Goal: Task Accomplishment & Management: Use online tool/utility

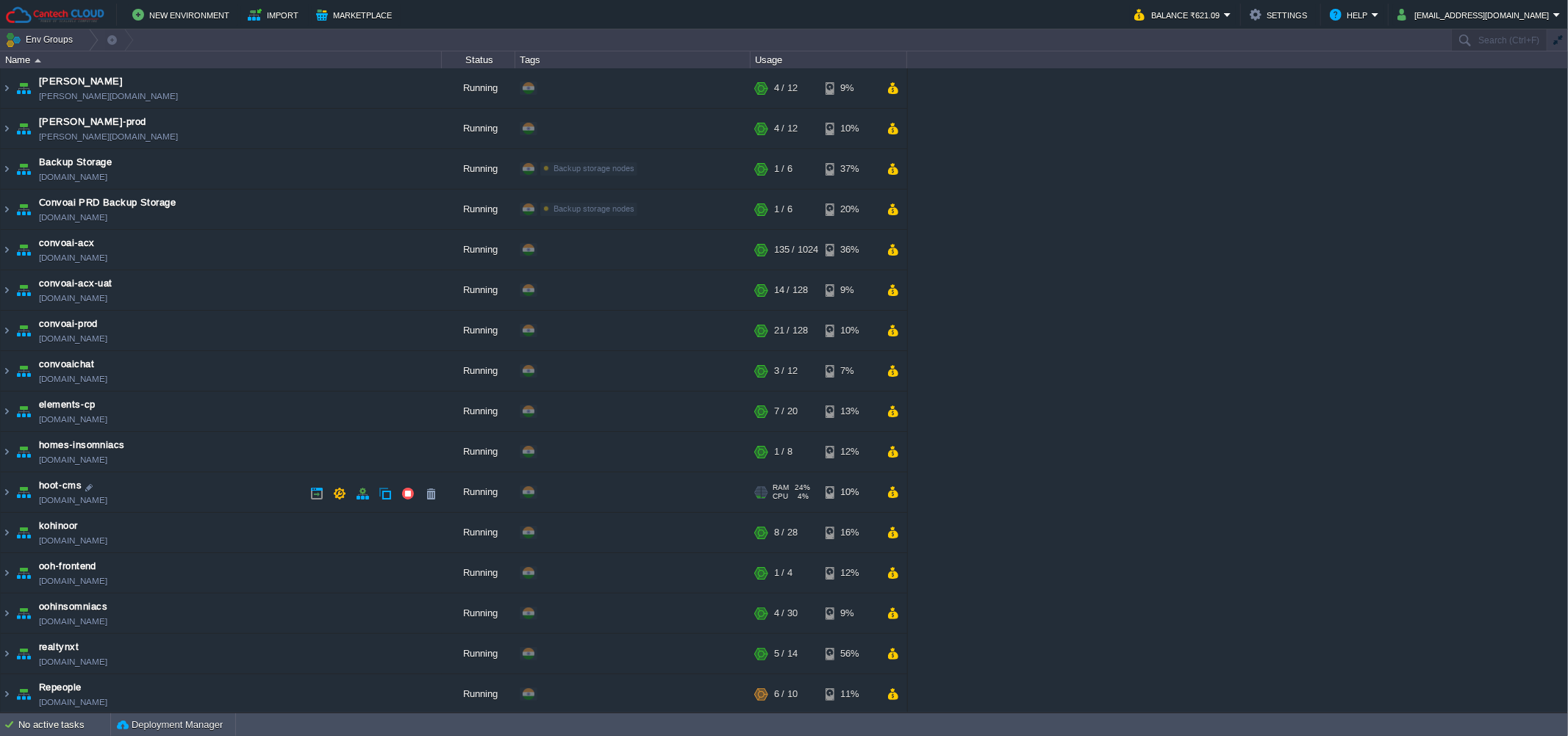
click at [184, 482] on td "hoot-cms [DOMAIN_NAME]" at bounding box center [221, 492] width 441 height 40
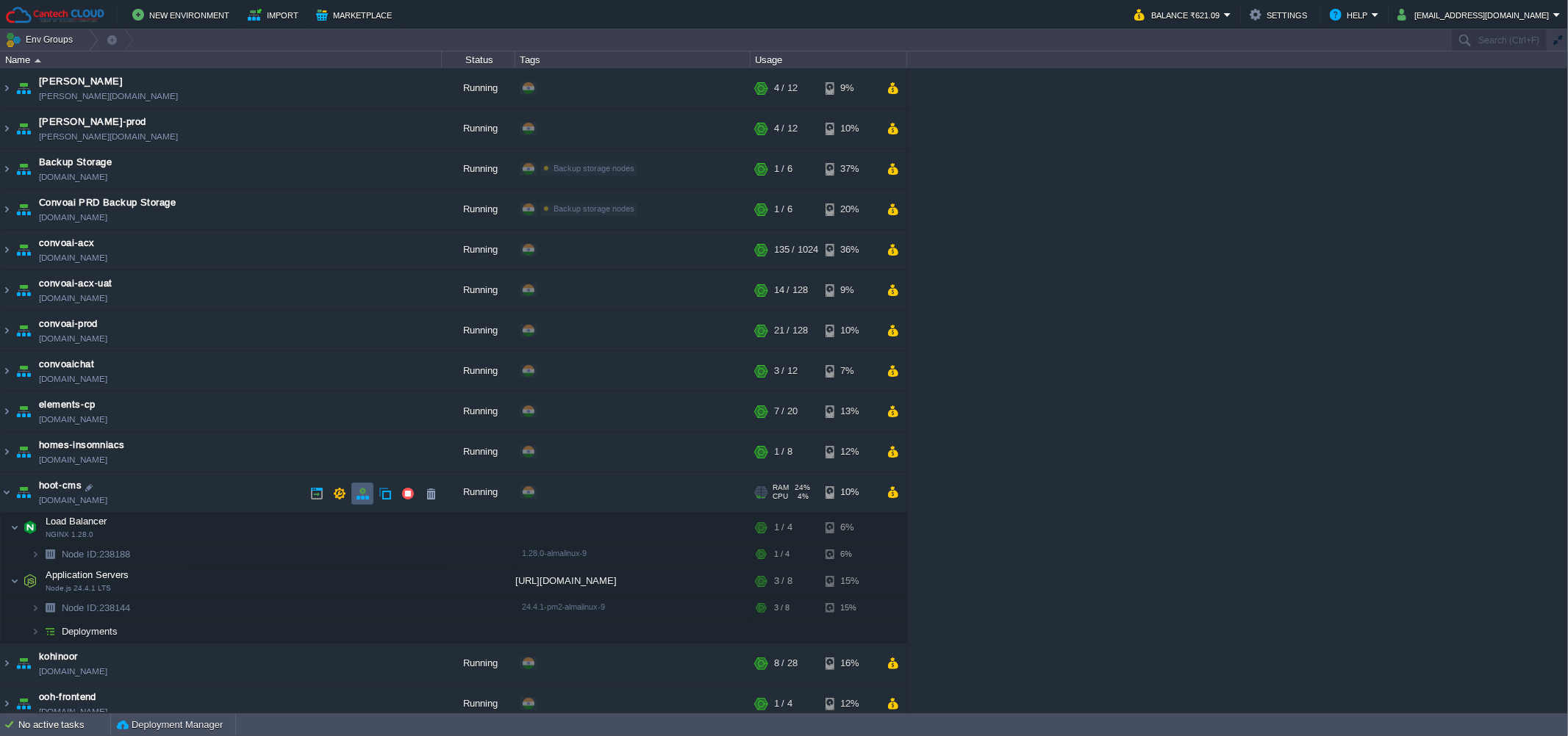
click at [359, 489] on button "button" at bounding box center [362, 494] width 13 height 13
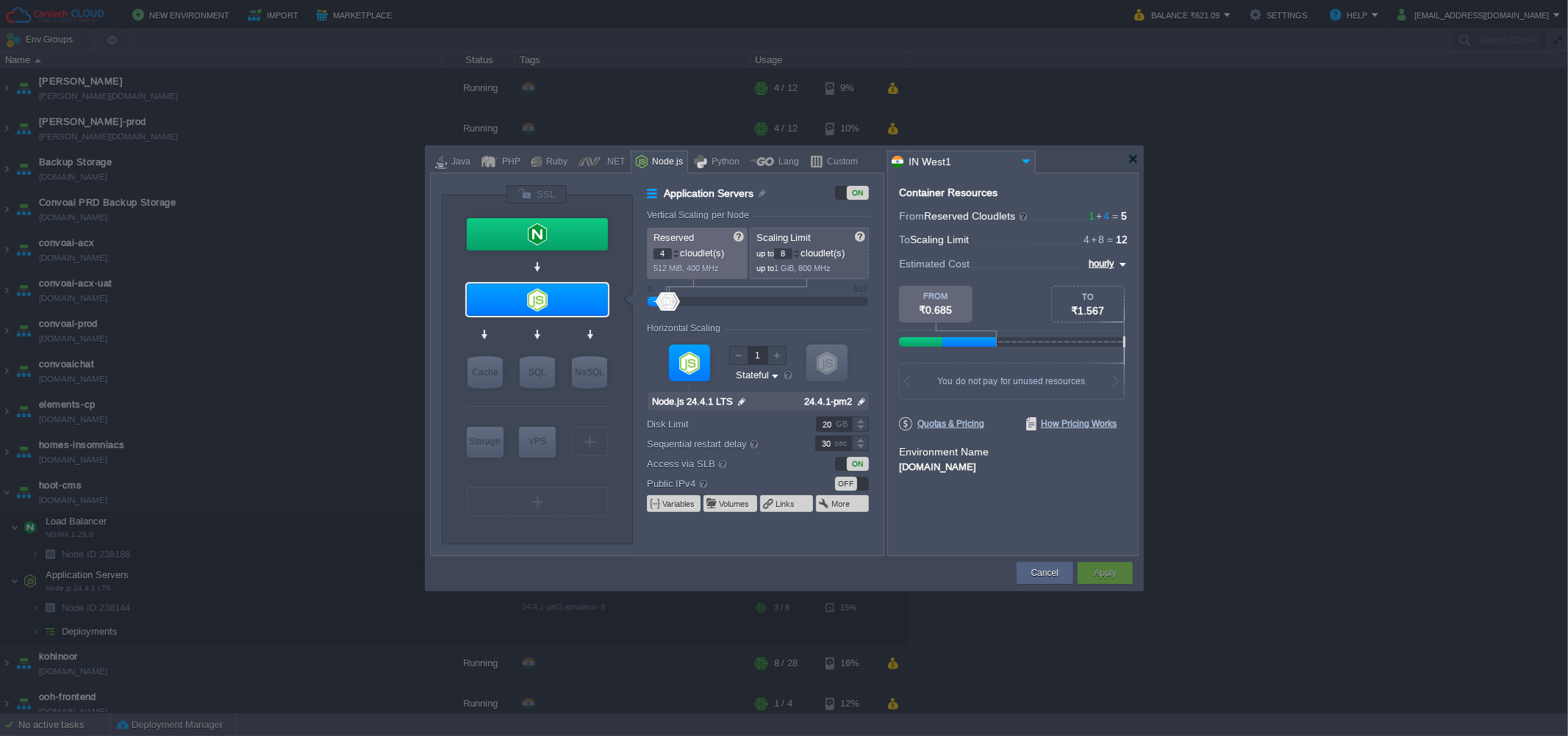
type input "NGINX 1.28.0"
click at [492, 244] on div at bounding box center [537, 235] width 142 height 33
type input "Load Balancer"
type input "1"
type input "4"
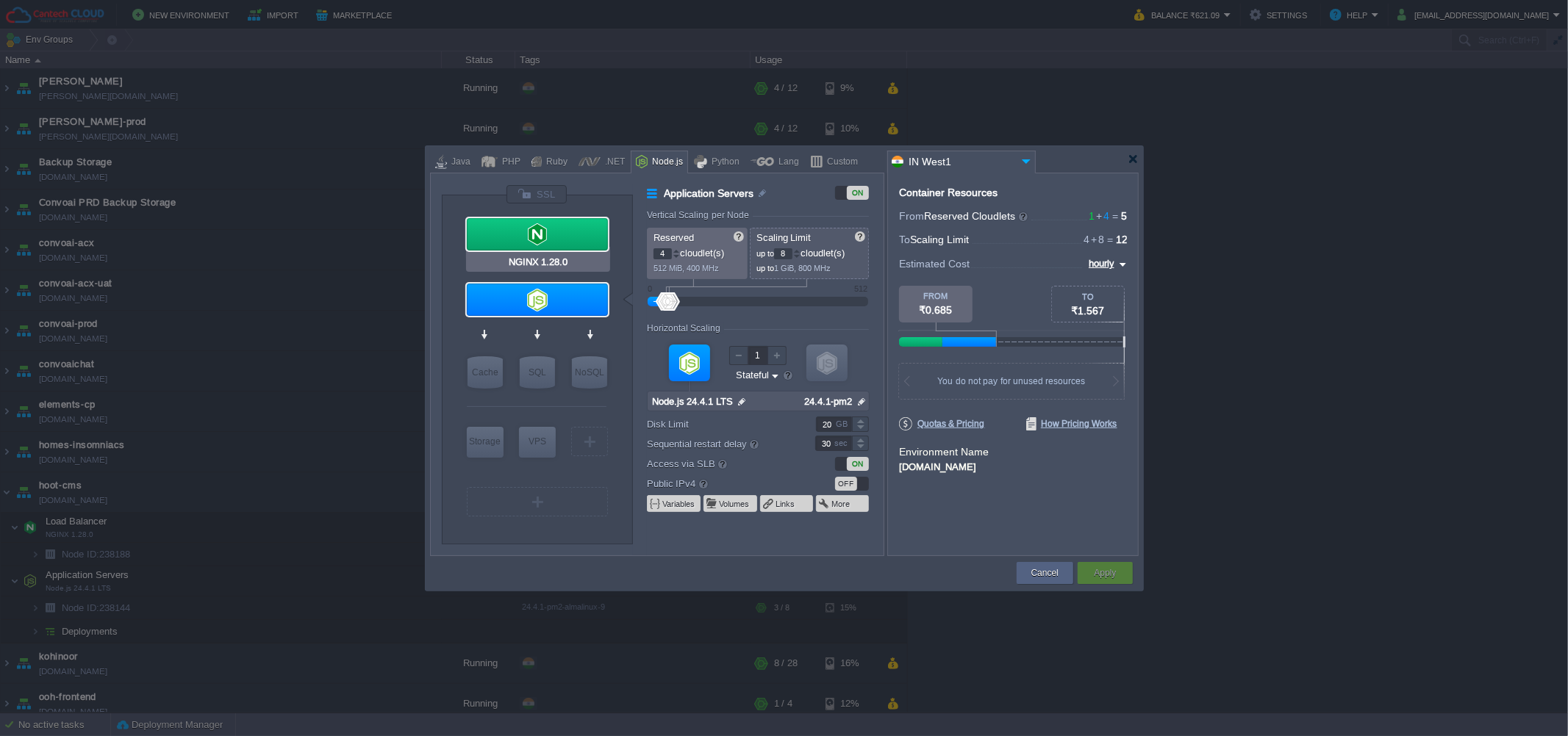
type input "NGINX 1.28.0"
type input "null"
type input "1.28.0-almalinux-9"
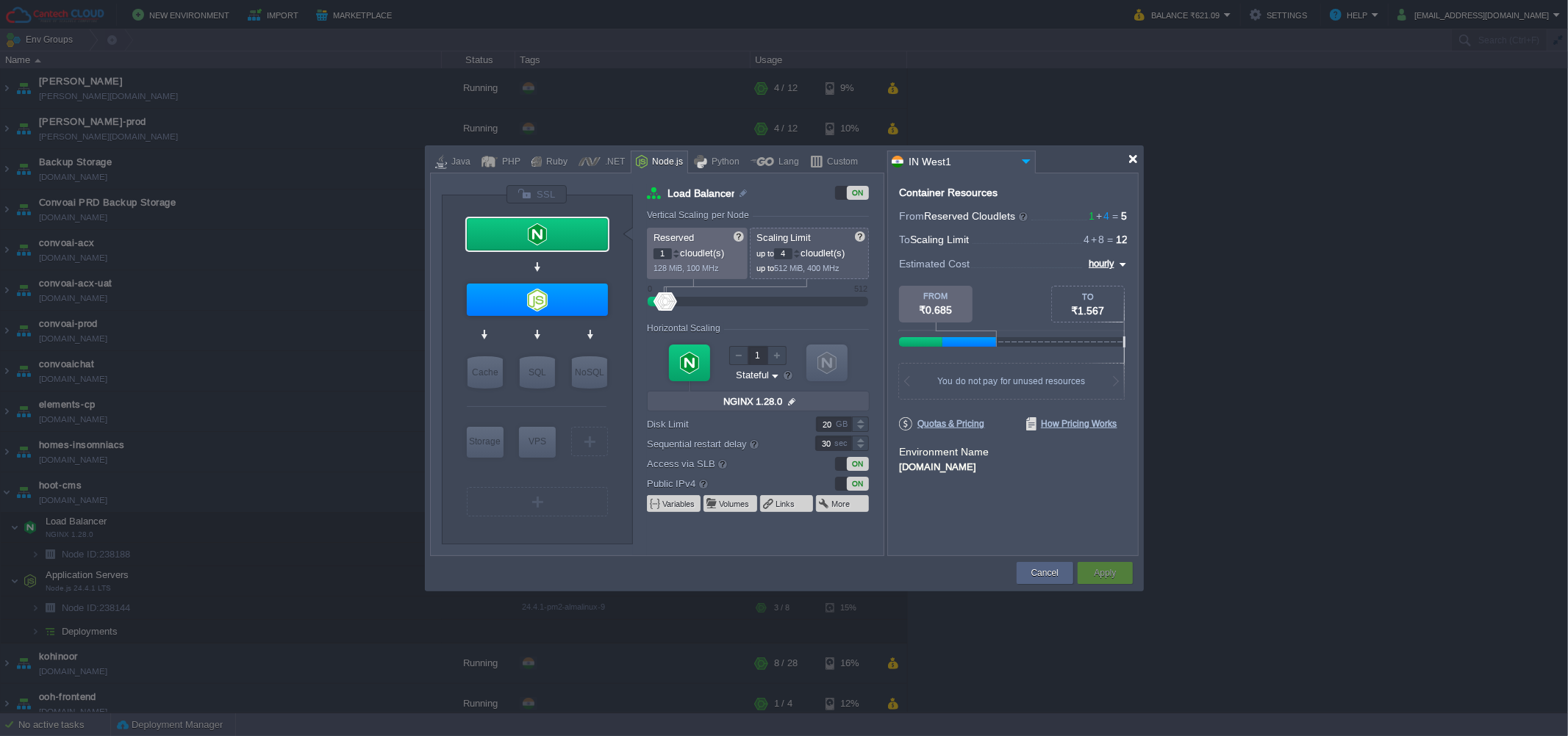
click at [1132, 156] on div at bounding box center [1133, 159] width 11 height 11
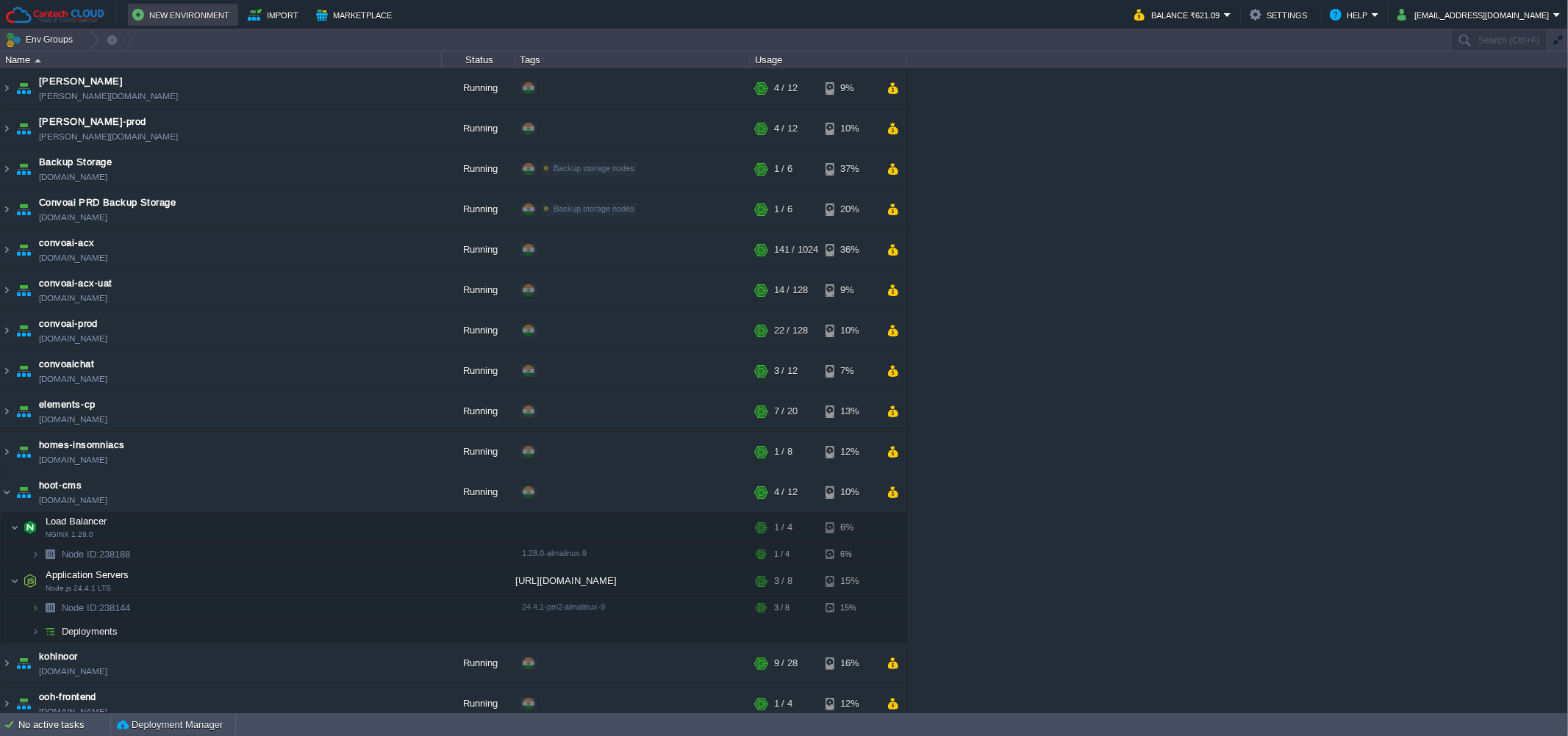
click at [177, 4] on td "New Environment" at bounding box center [182, 14] width 110 height 22
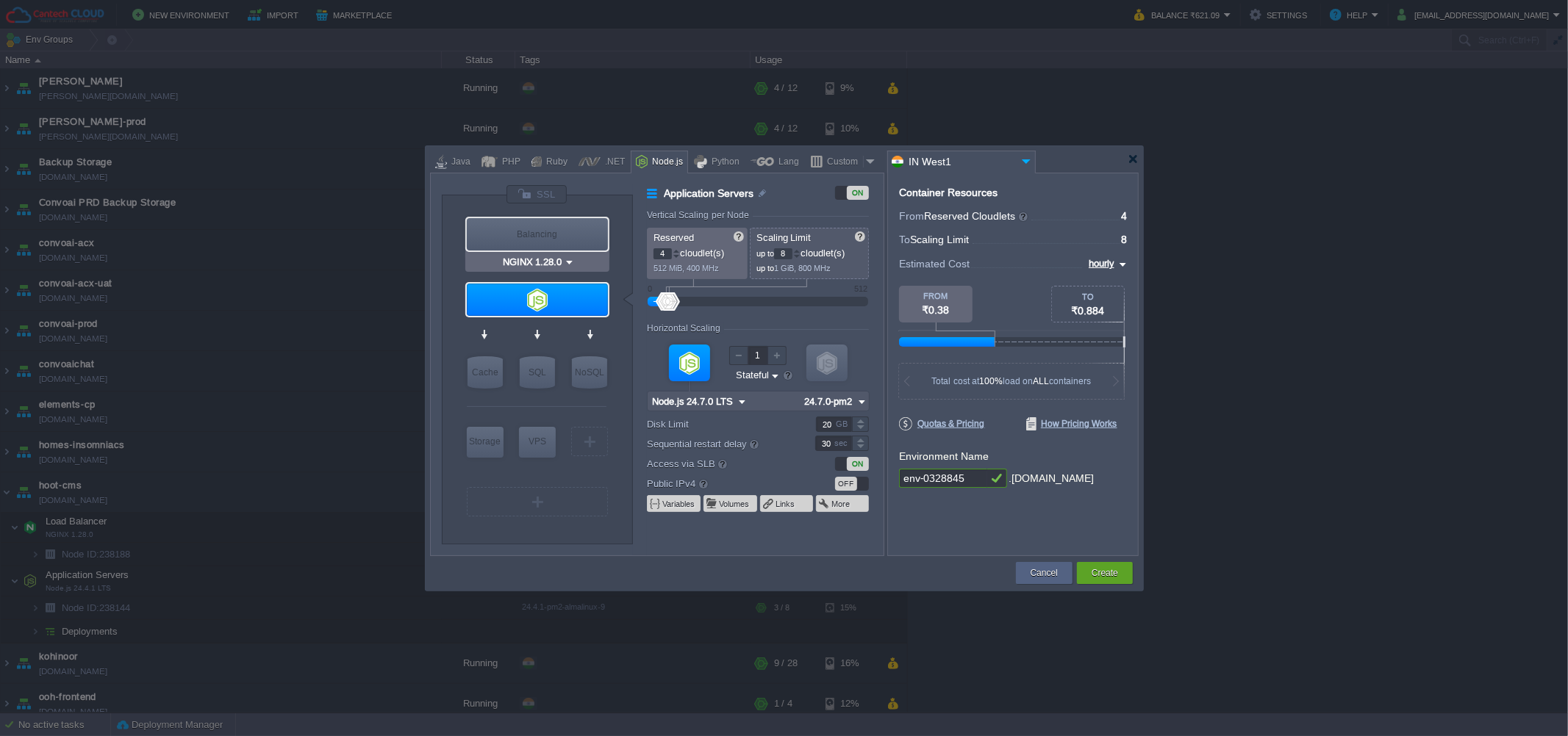
click at [524, 234] on div "Balancing" at bounding box center [537, 235] width 142 height 33
type input "Load Balancer"
type input "1"
type input "4"
type input "NGINX 1.28.0"
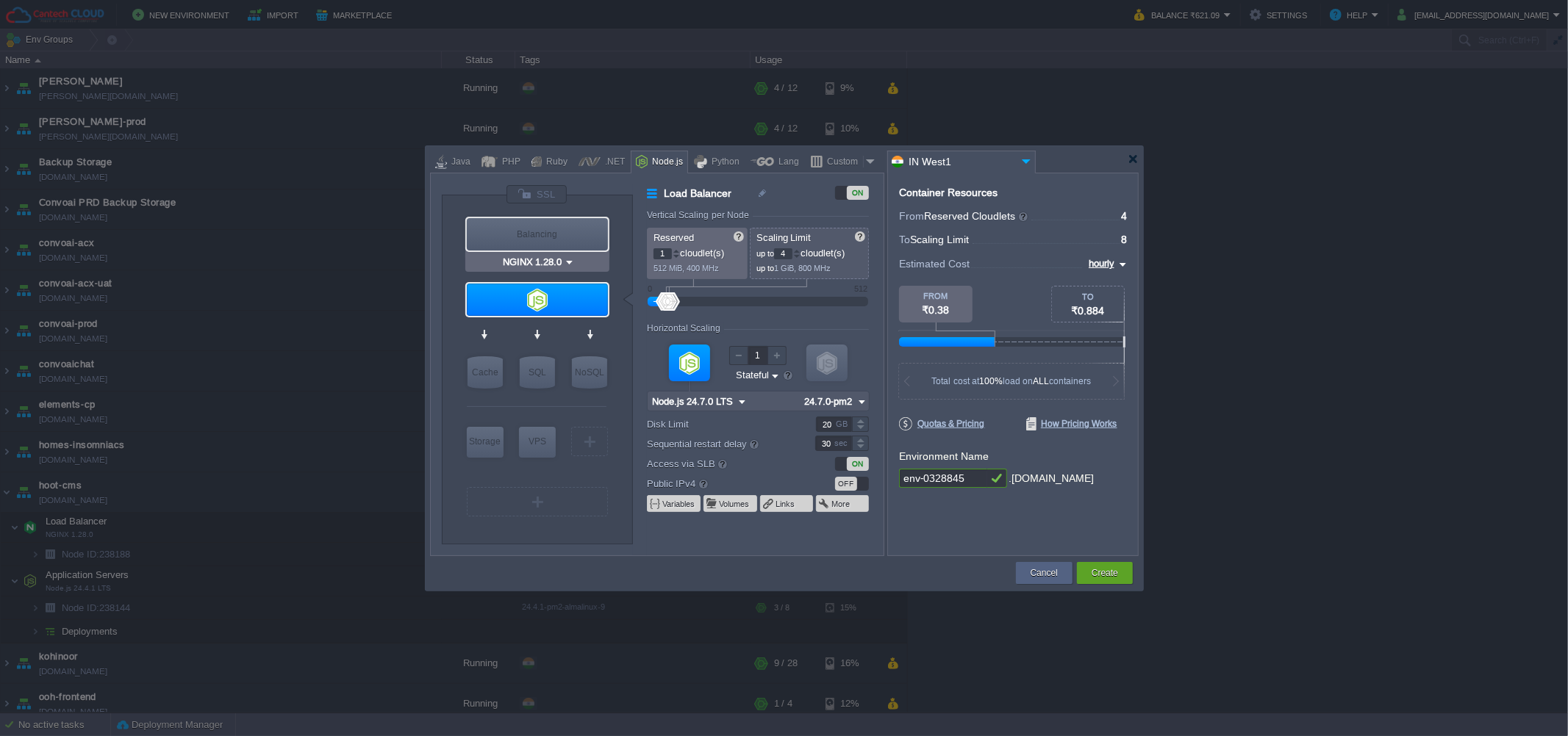
type input "1.28.0-almalinux-9"
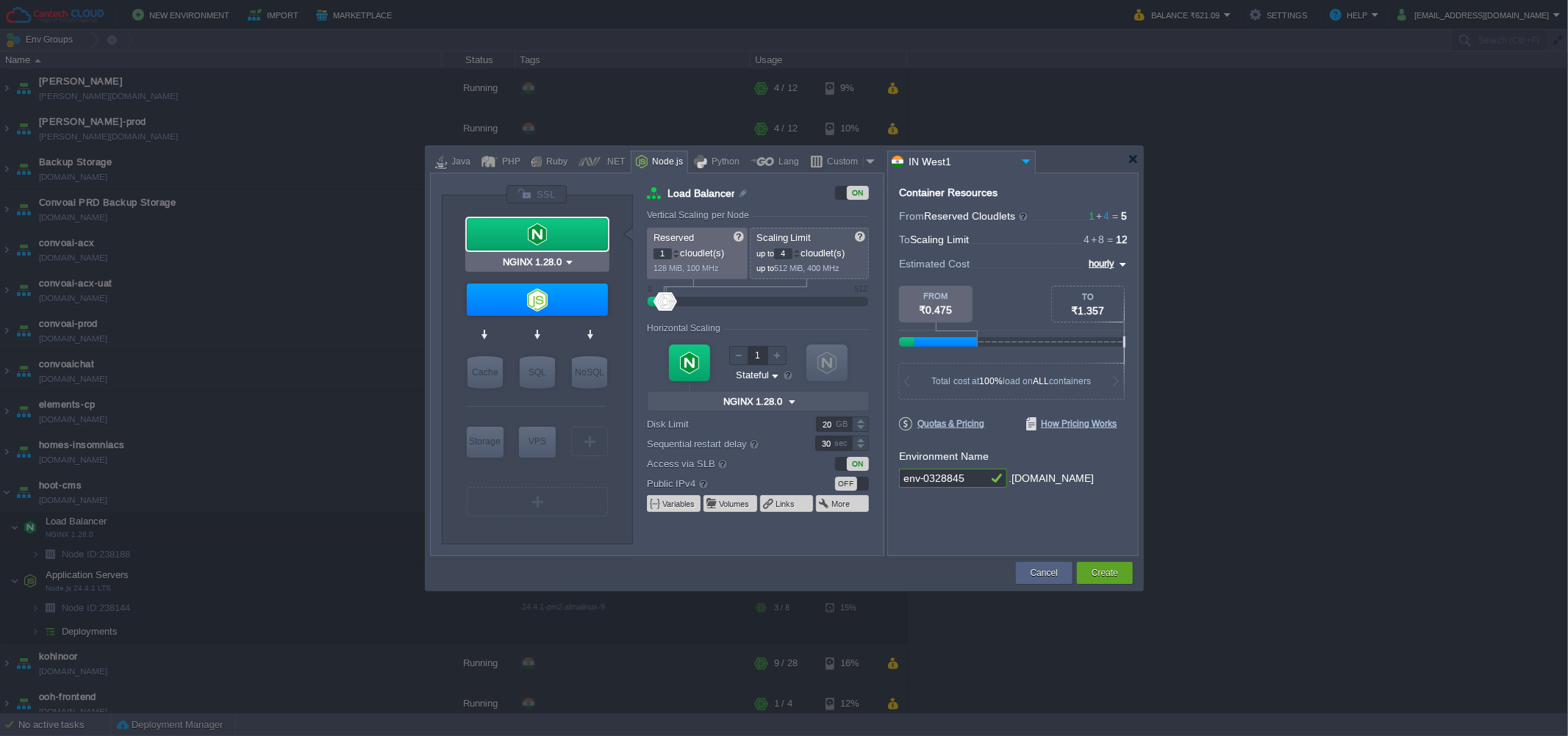
type input "Node.js 24.7.0 LTS"
click at [845, 482] on div "OFF" at bounding box center [846, 483] width 22 height 14
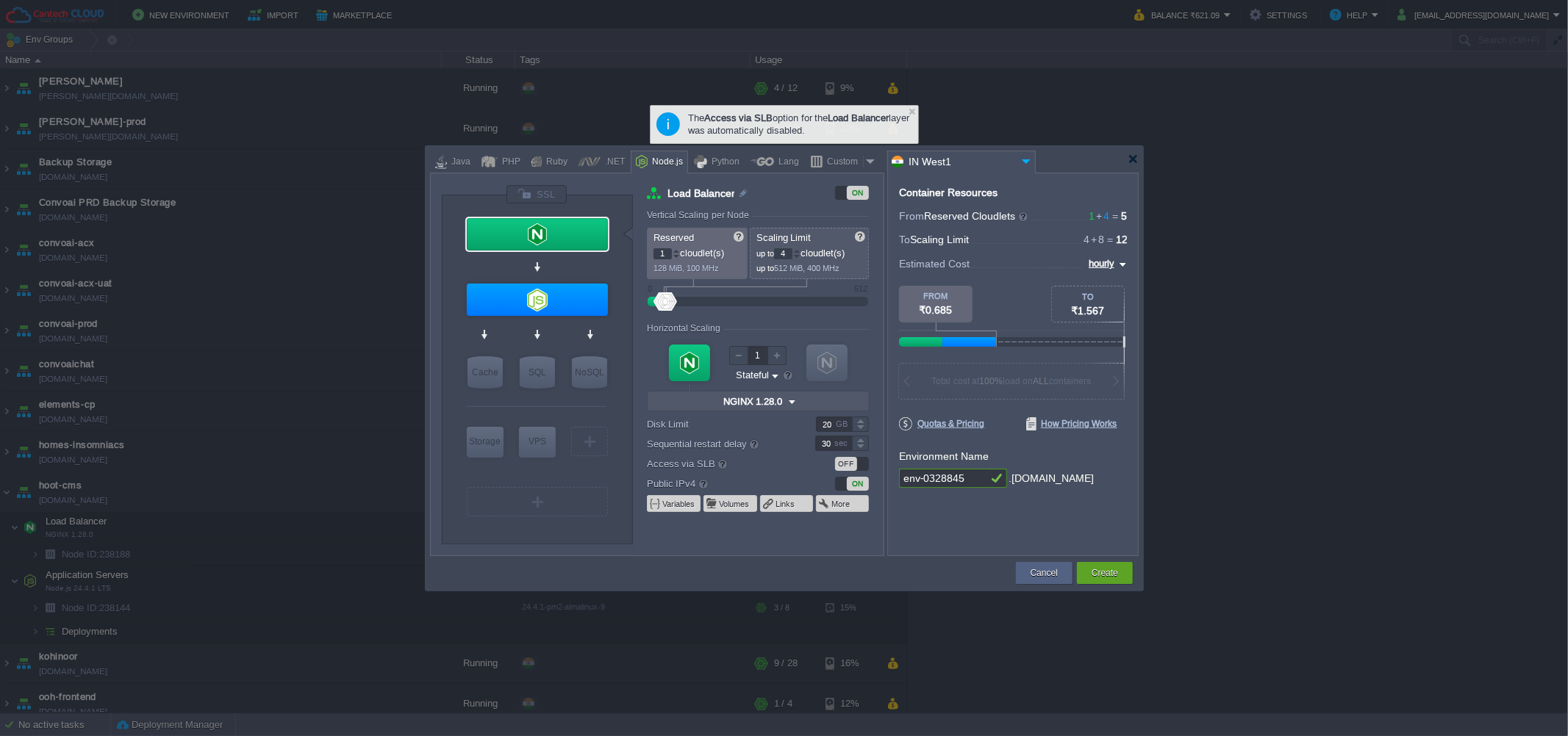
click at [845, 459] on div "OFF" at bounding box center [846, 464] width 22 height 14
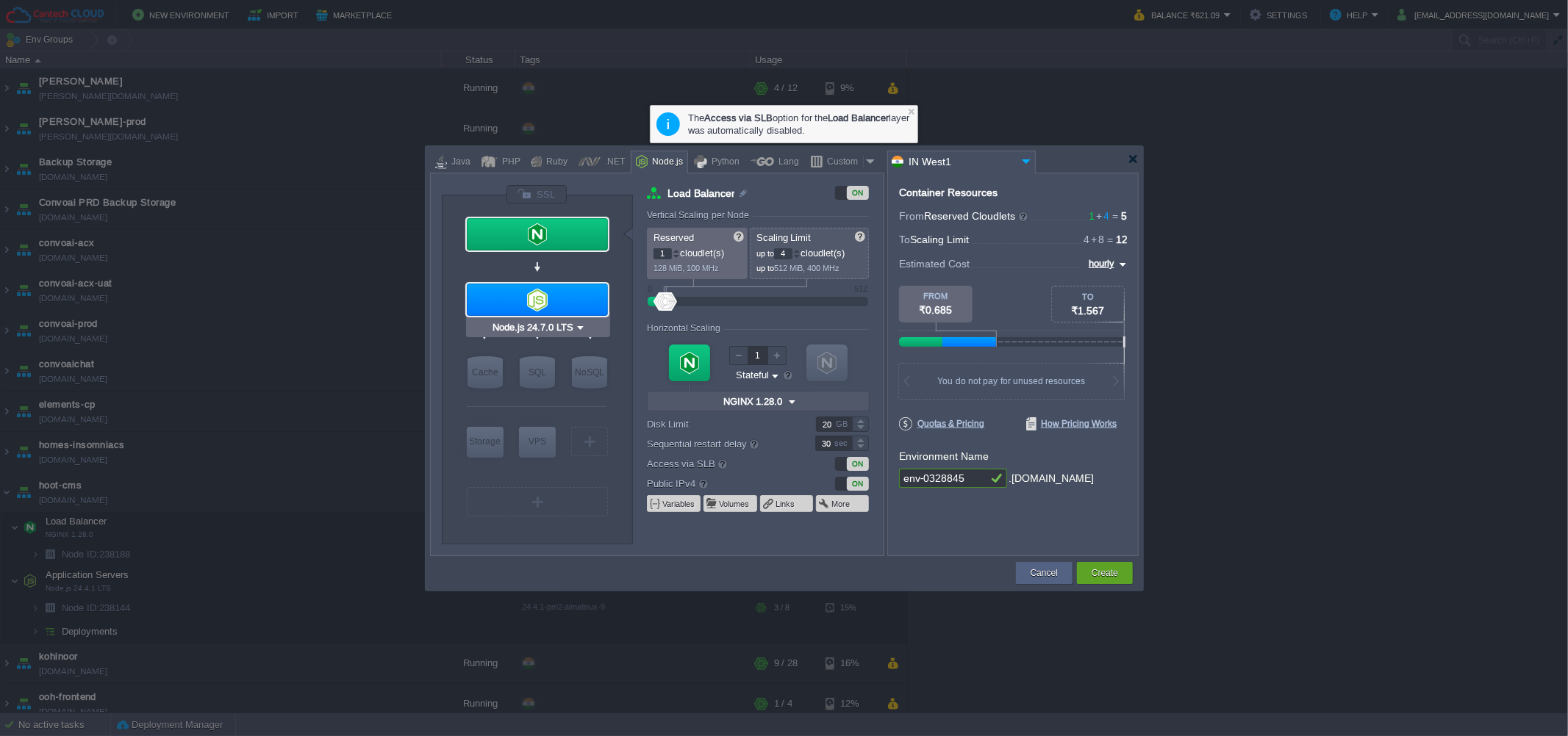
click at [536, 294] on div at bounding box center [537, 300] width 142 height 33
type input "Application Servers"
type input "4"
type input "8"
type input "Node.js 24.7.0 LTS"
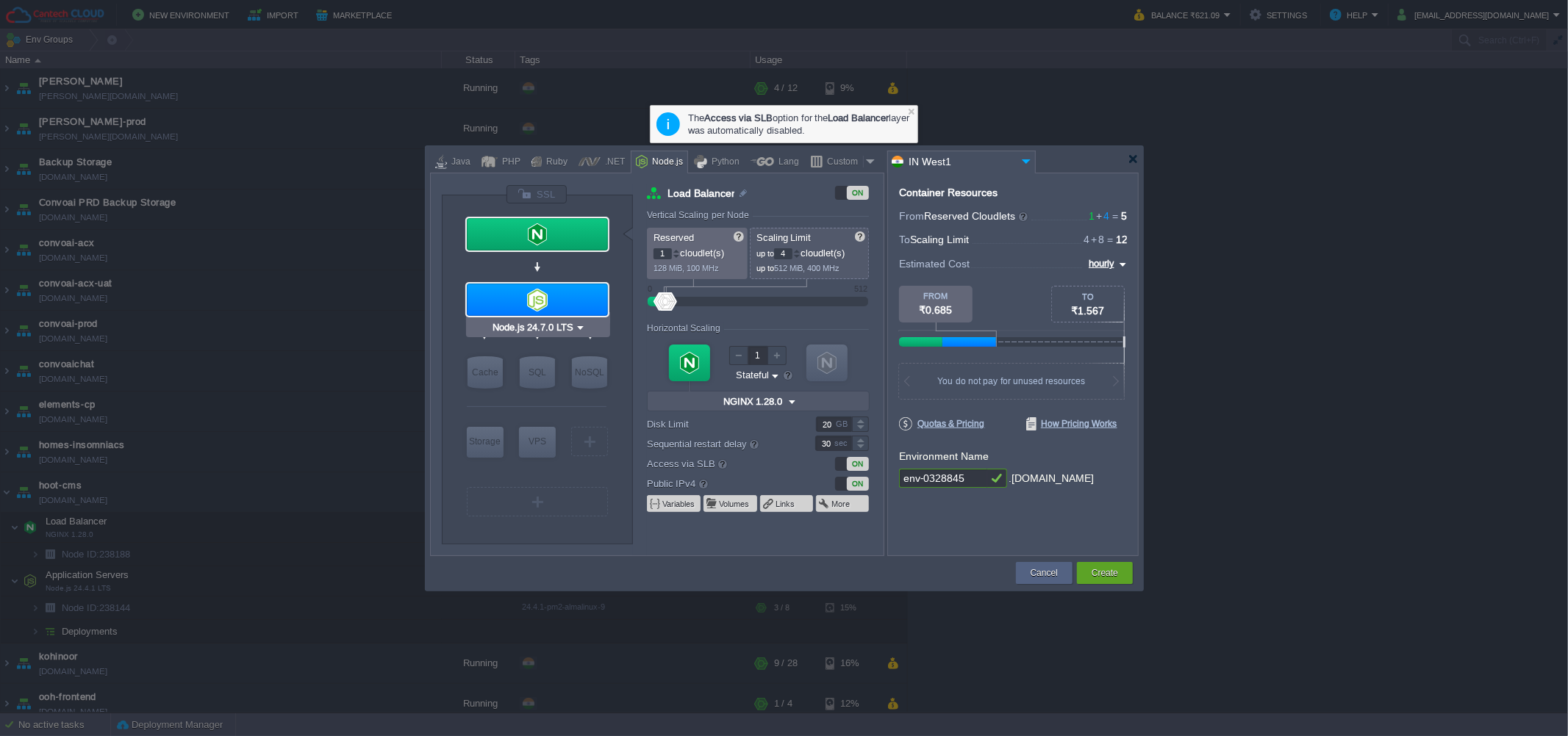
type input "24.7.0-pm2"
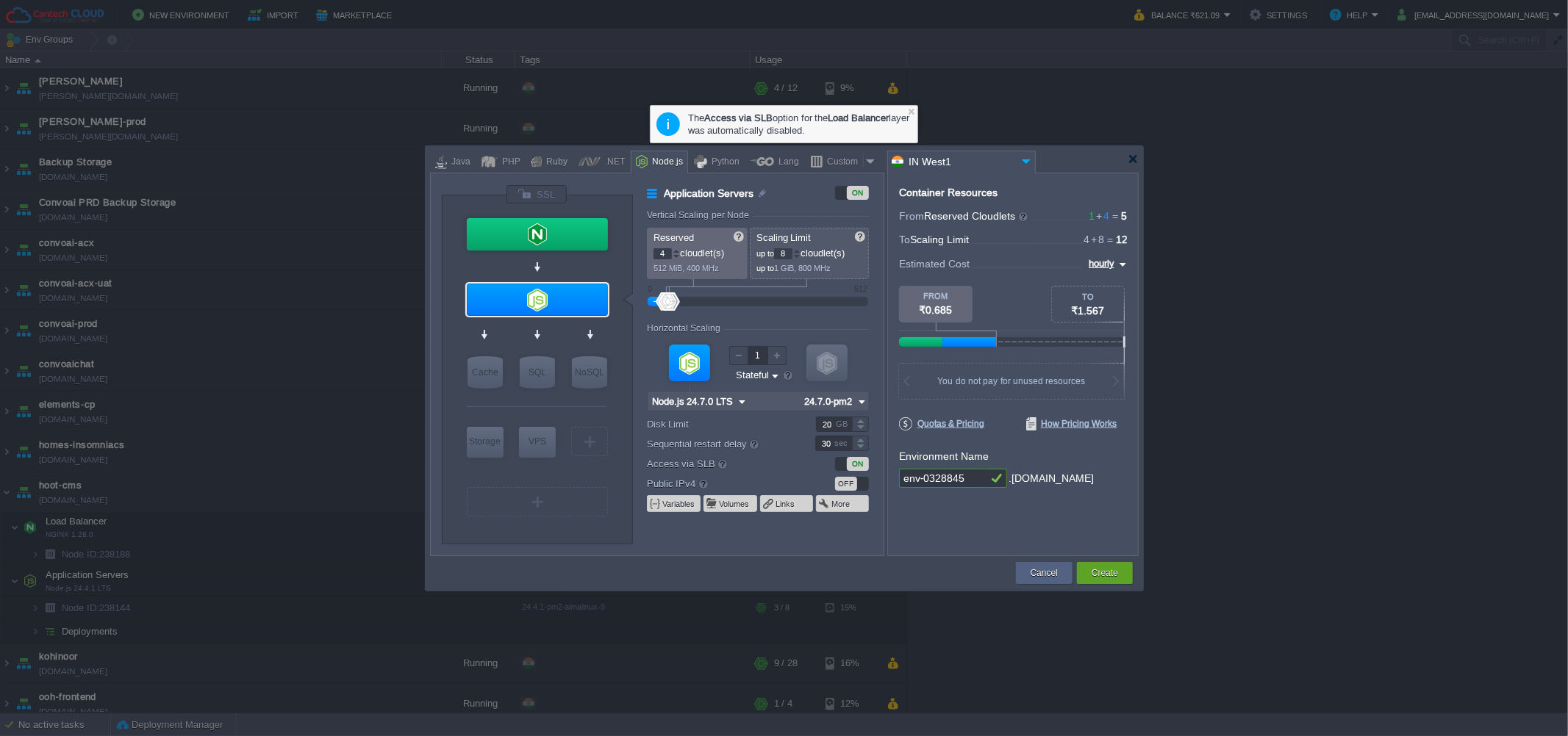
click at [939, 475] on input "env-0328845" at bounding box center [943, 478] width 88 height 19
type input "n"
type input "convoai-node"
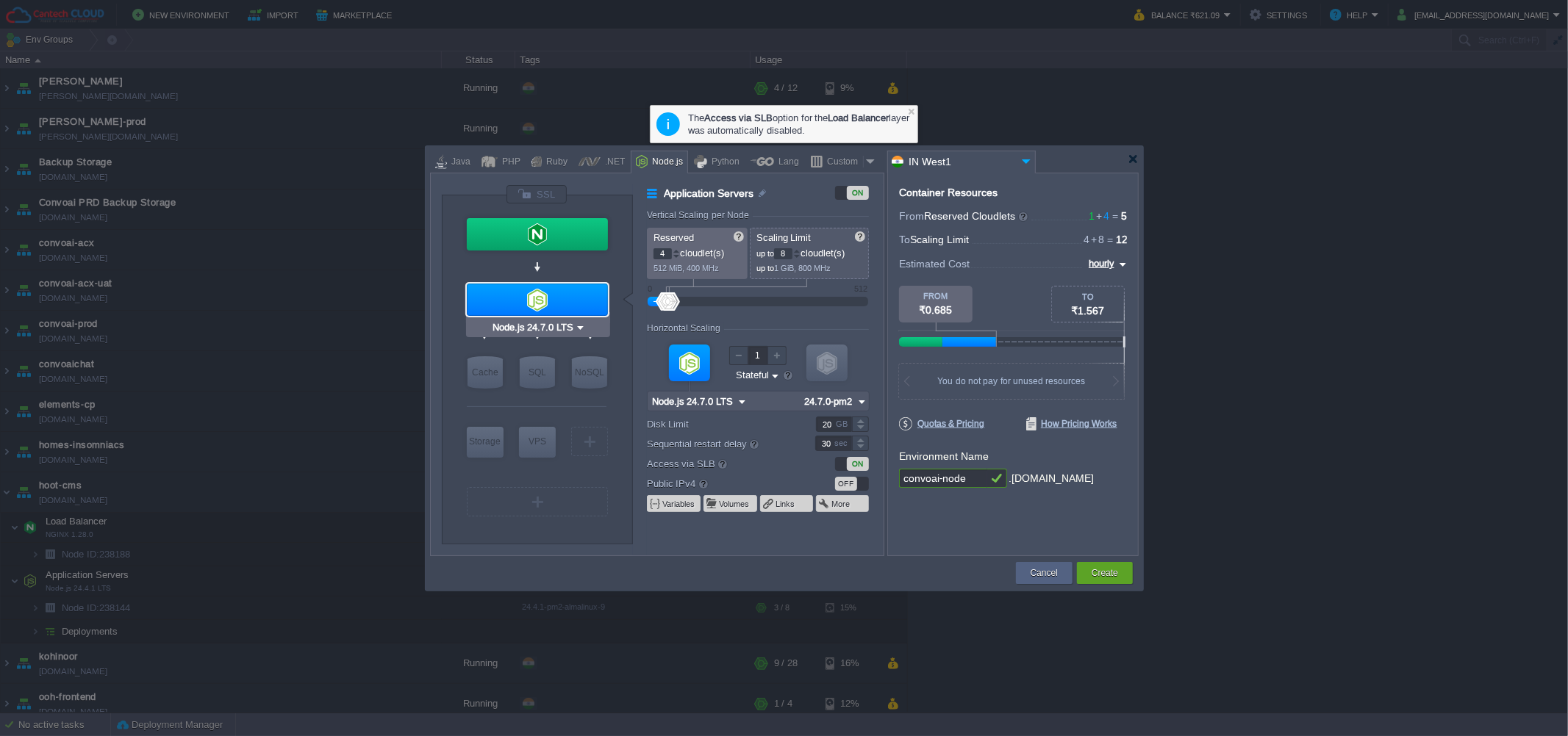
type input "NGINX 1.28.0"
click at [1130, 159] on div at bounding box center [1133, 159] width 11 height 11
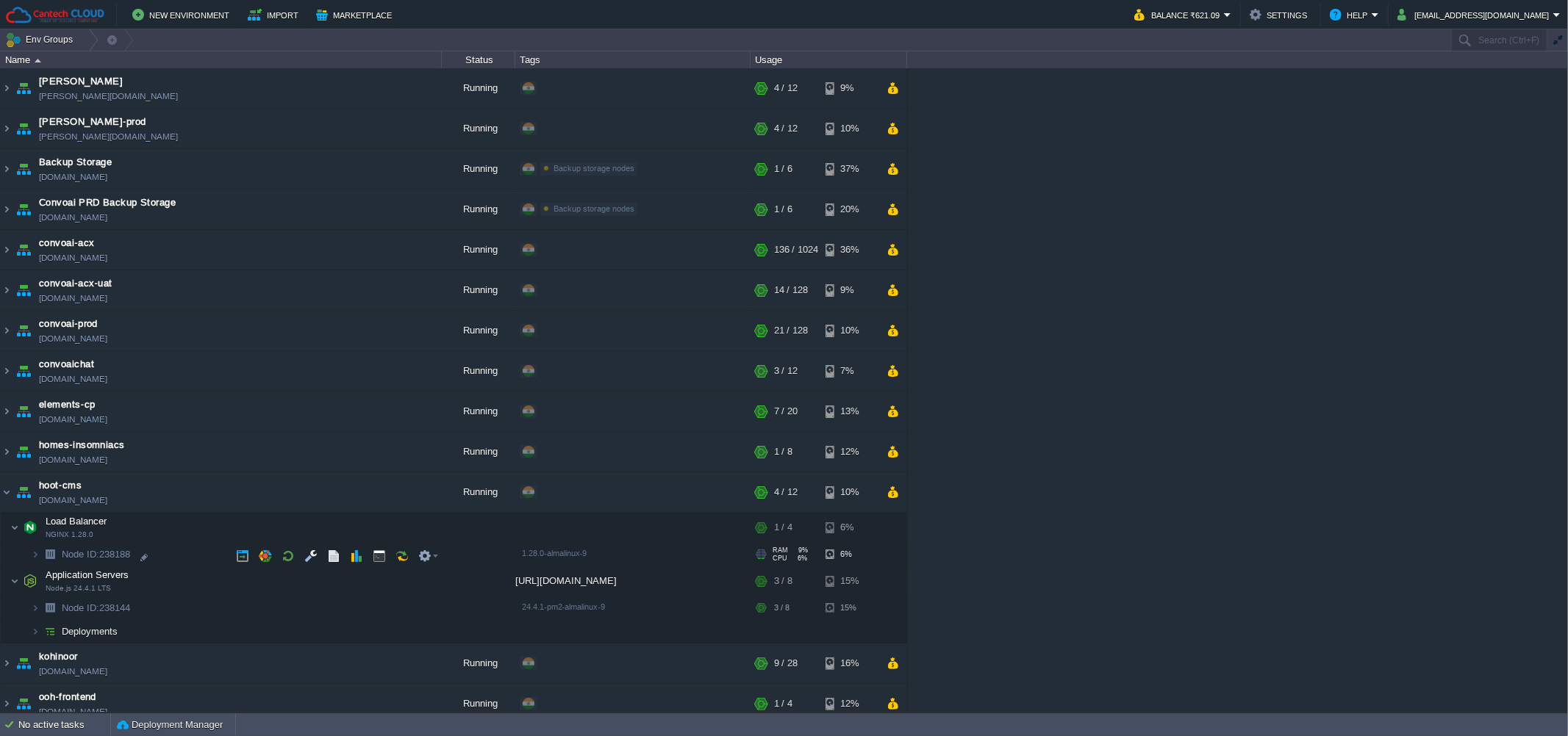
click at [197, 551] on td "Node ID: 238188" at bounding box center [221, 554] width 441 height 24
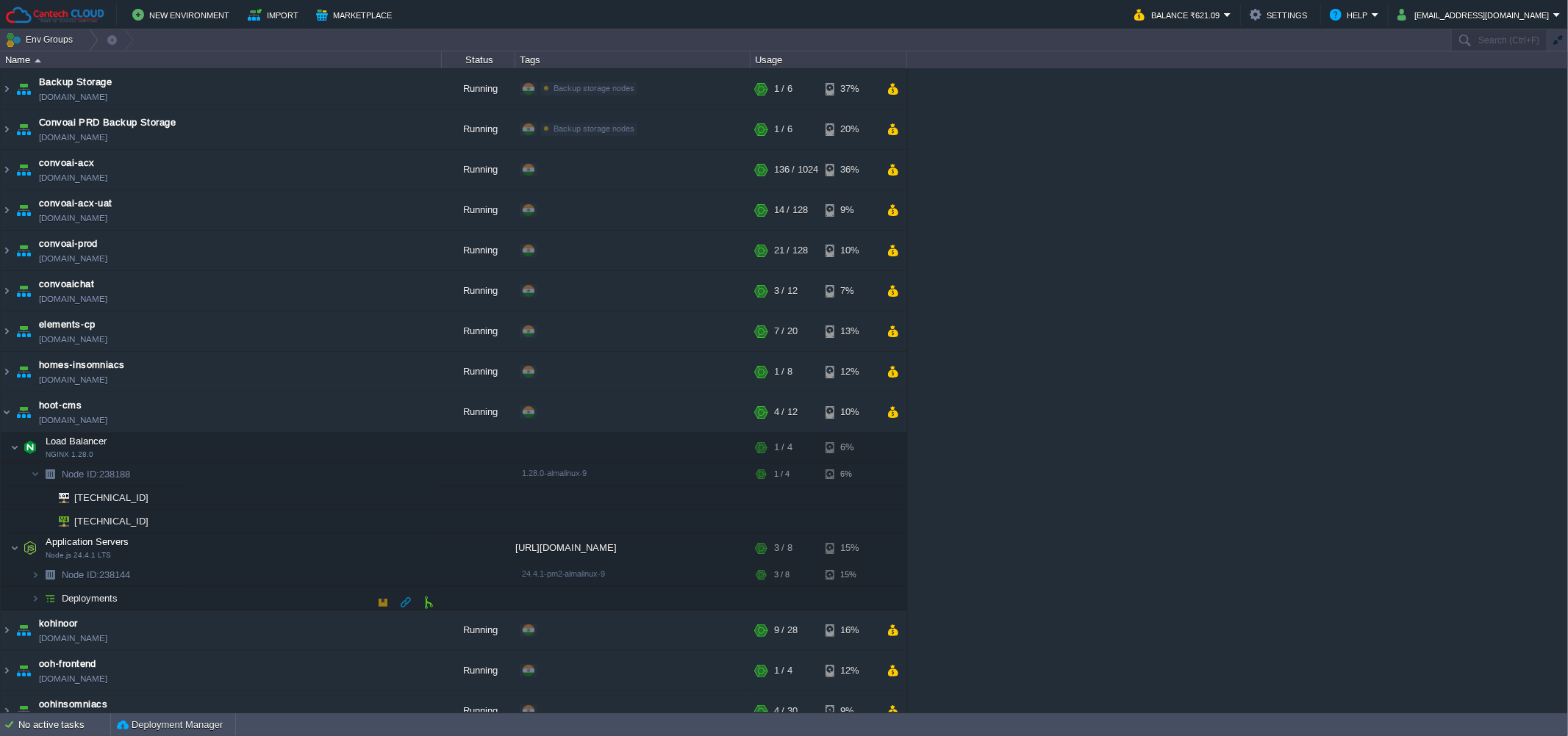
scroll to position [118, 0]
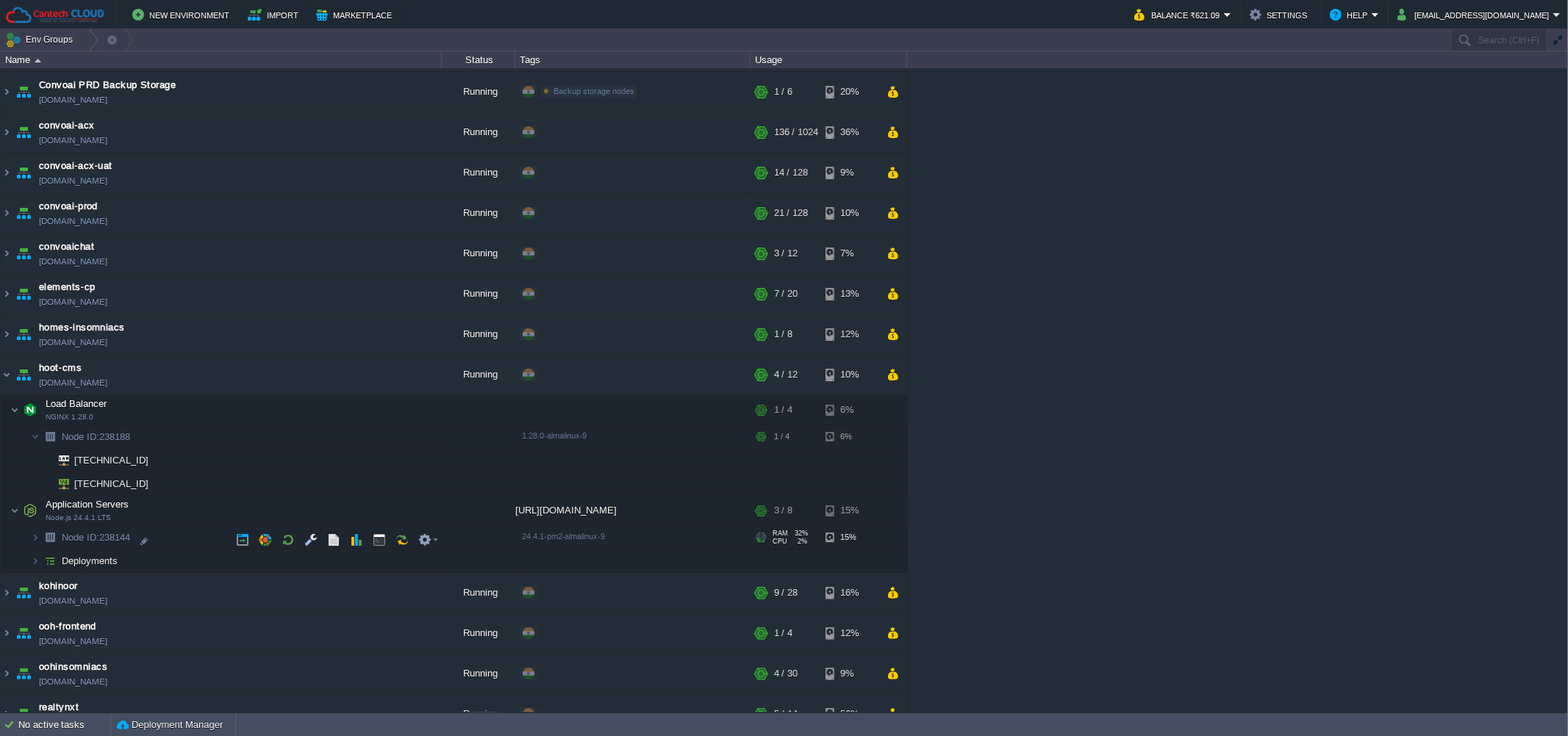
click at [174, 539] on td "Node ID: 238144" at bounding box center [221, 537] width 441 height 24
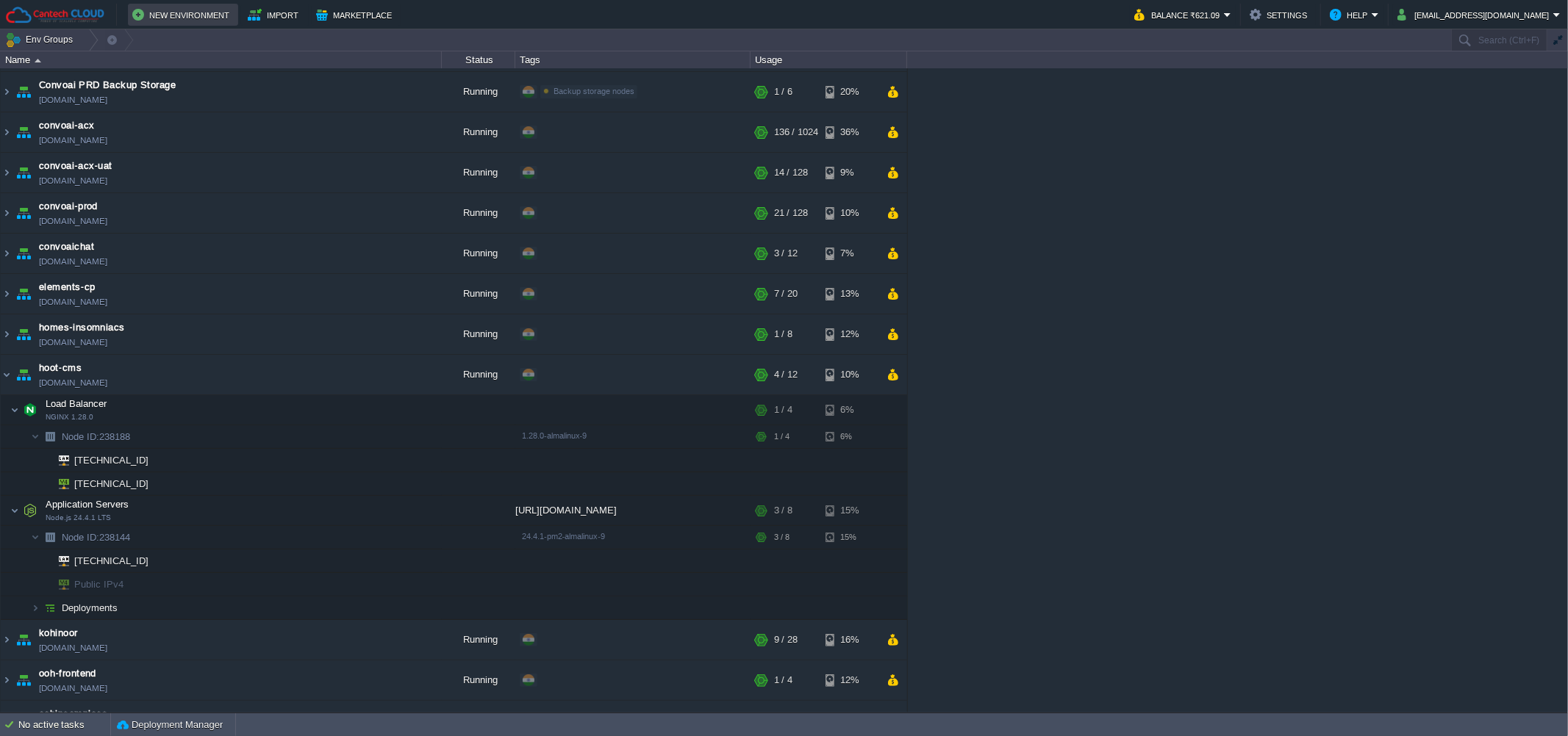
click at [184, 9] on button "New Environment" at bounding box center [183, 15] width 101 height 18
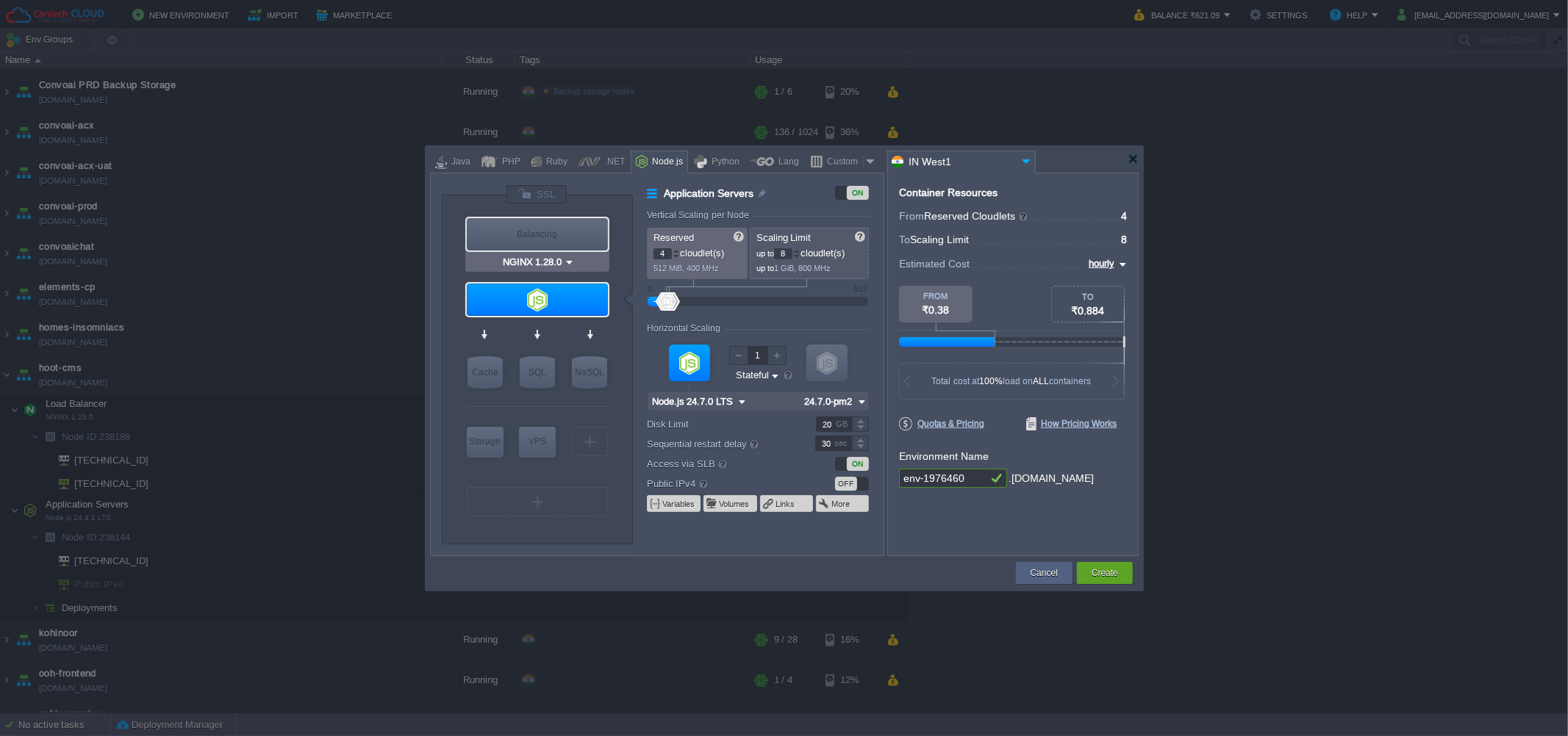
click at [507, 236] on div "Balancing" at bounding box center [537, 235] width 142 height 33
type input "Load Balancer"
type input "1"
type input "4"
type input "NGINX 1.28.0"
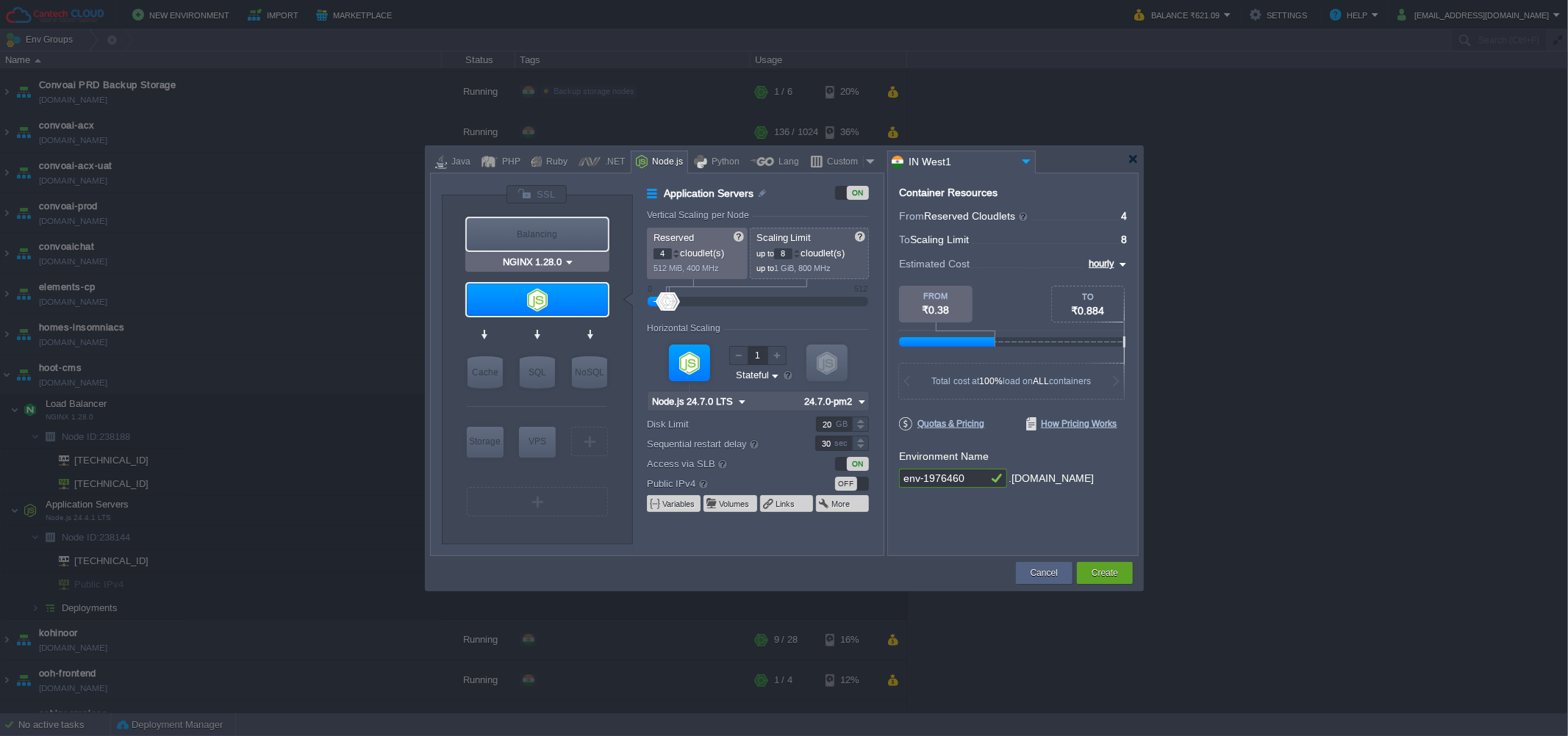
type input "1.28.0-almalinux-9"
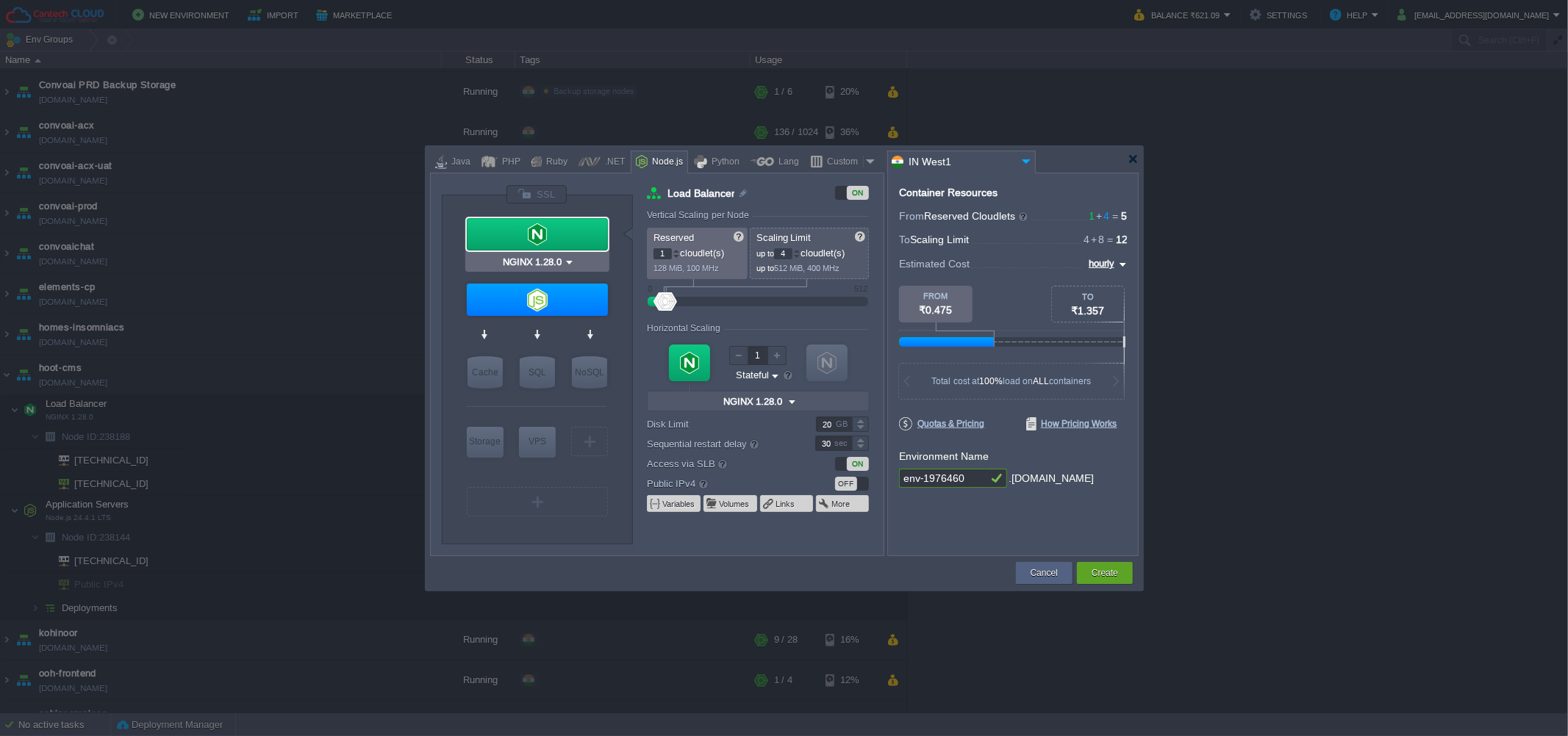
type input "Node.js 24.7.0 LTS"
click at [856, 474] on form "Vertical Scaling per Node Reserved 1 cloudlet(s) 128 MiB, 100 MHz Scaling Limit…" at bounding box center [765, 383] width 236 height 345
click at [853, 478] on div "OFF" at bounding box center [846, 483] width 22 height 14
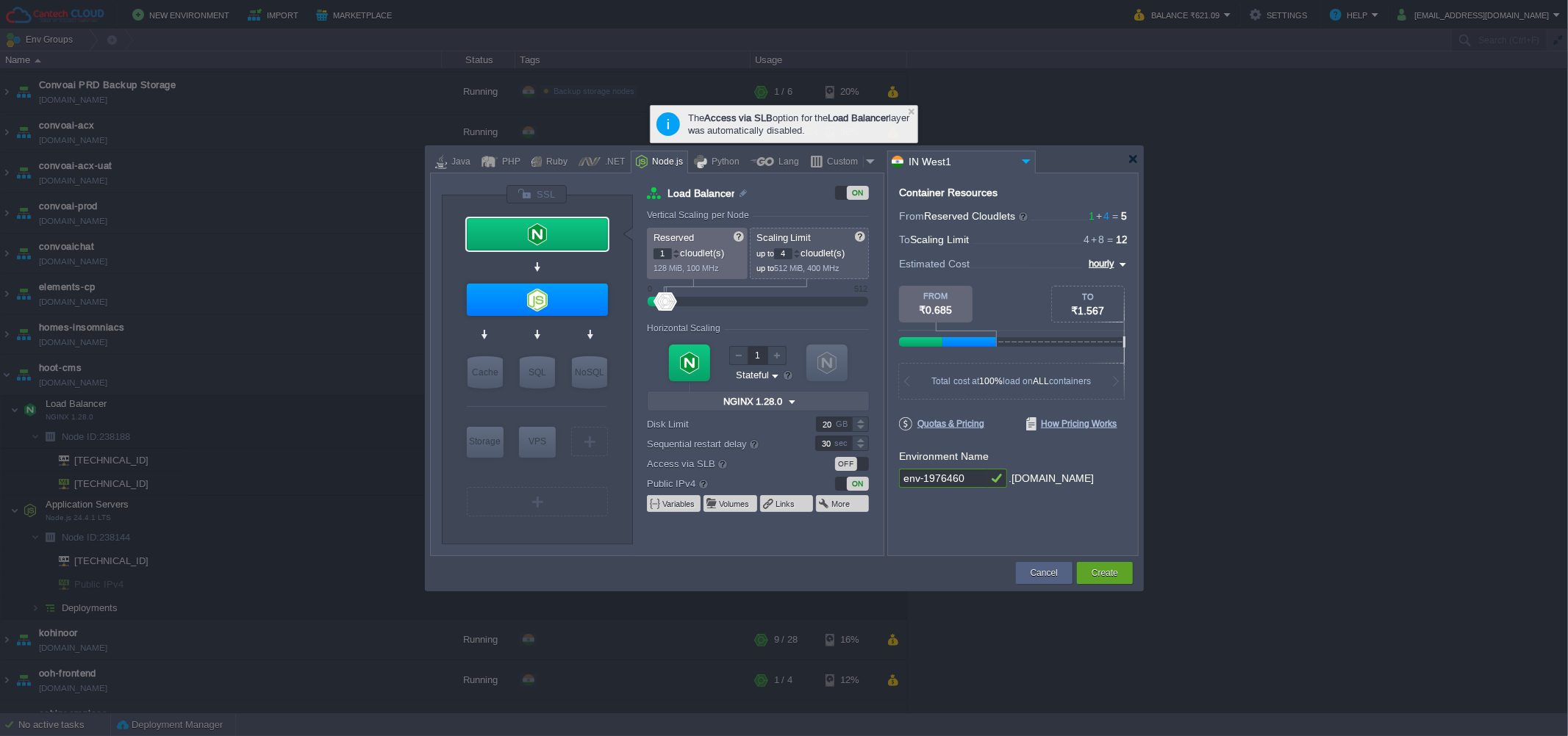
click at [853, 460] on div "OFF" at bounding box center [846, 464] width 22 height 14
click at [953, 480] on input "env-1976460" at bounding box center [943, 478] width 88 height 19
click at [951, 480] on input "env-1976460" at bounding box center [943, 478] width 88 height 19
type input "convoai-node"
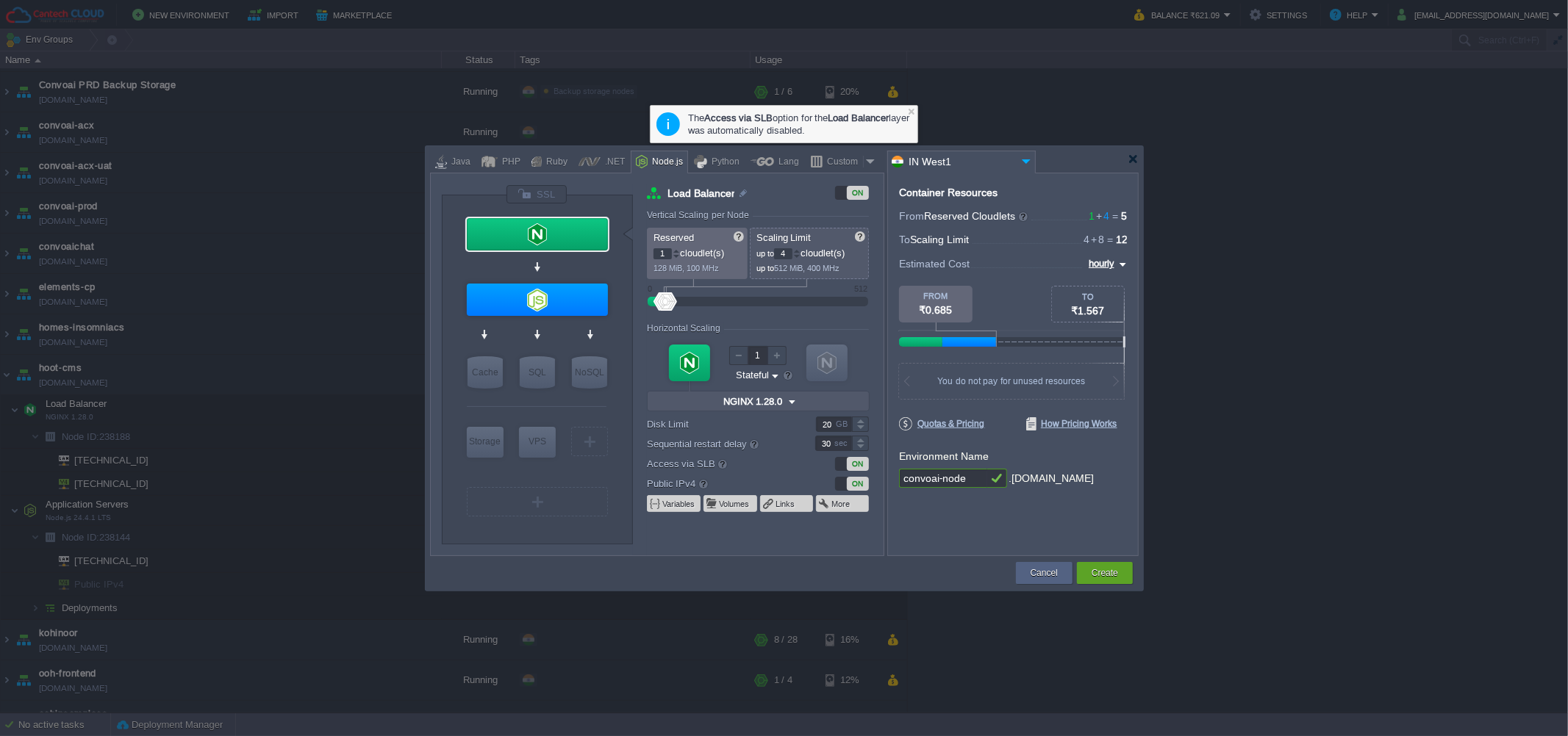
type input "Node.js 24.7.0 LTS"
type input "convoai-node"
click at [564, 300] on div at bounding box center [537, 300] width 142 height 33
type input "Application Servers"
type input "4"
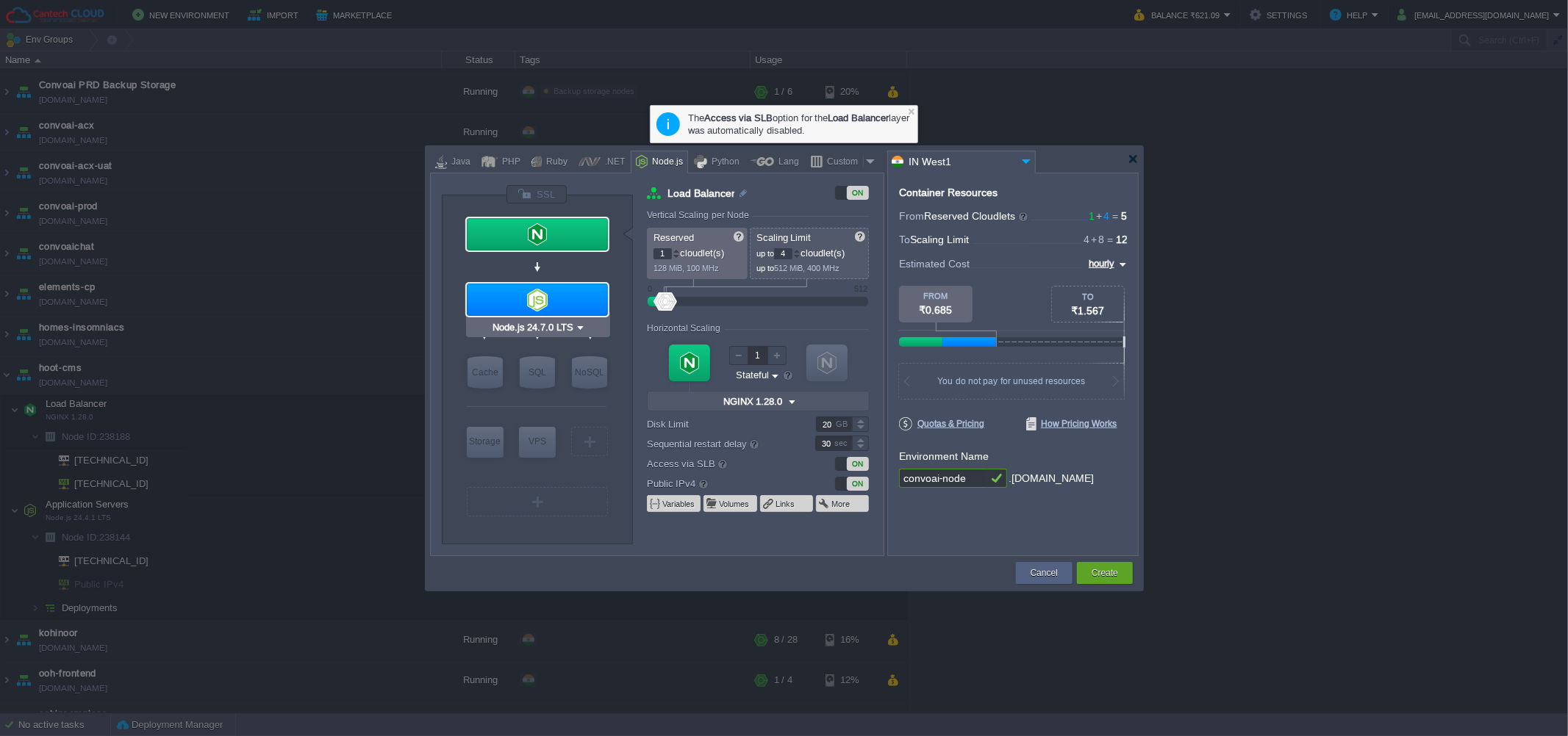
type input "8"
type input "Node.js 24.7.0 LTS"
type input "24.7.0-pm2"
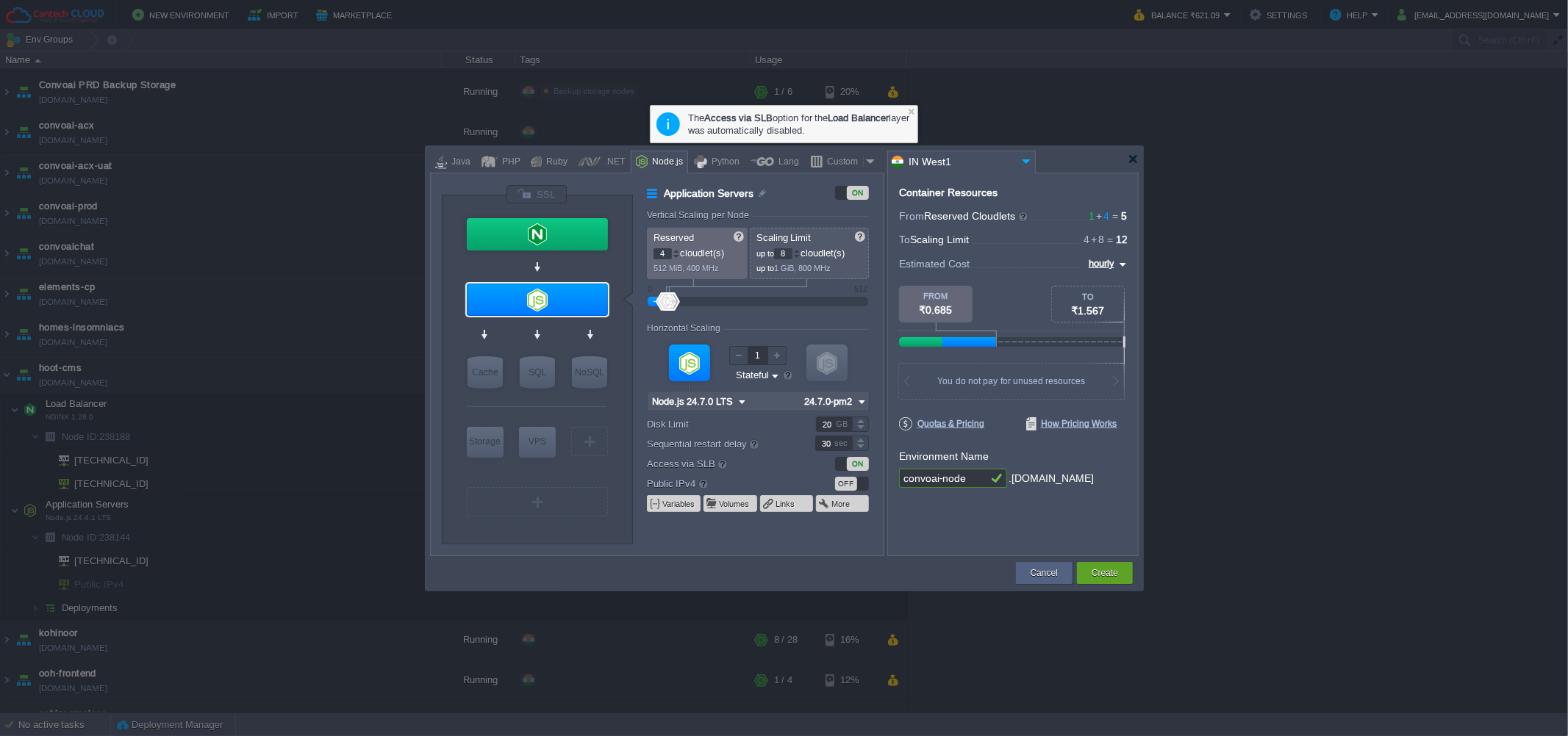
type input "NGINX 1.28.0"
click at [540, 242] on div at bounding box center [537, 235] width 142 height 33
type input "Load Balancer"
type input "1"
type input "4"
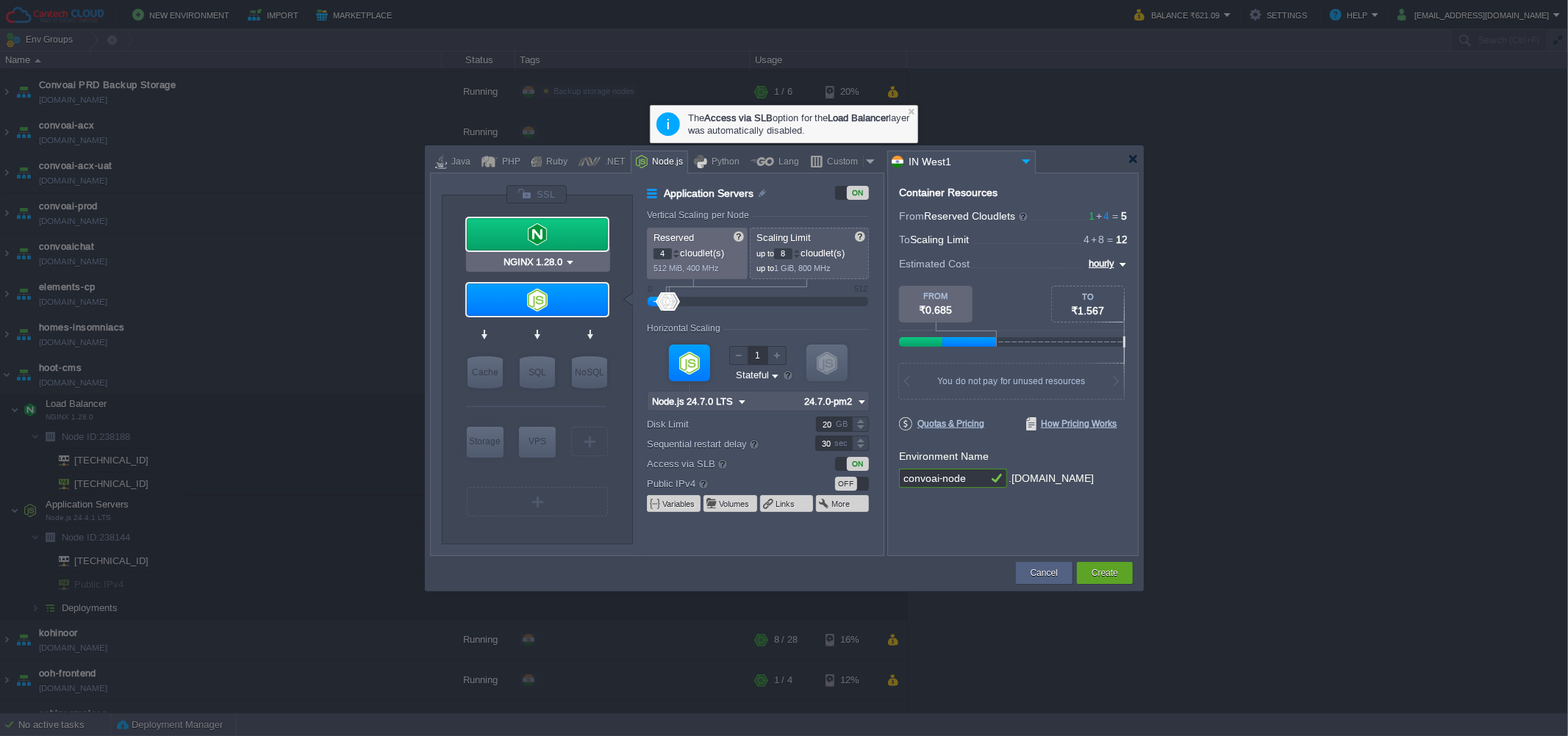
type input "NGINX 1.28.0"
type input "1.28.0-almalinux-9"
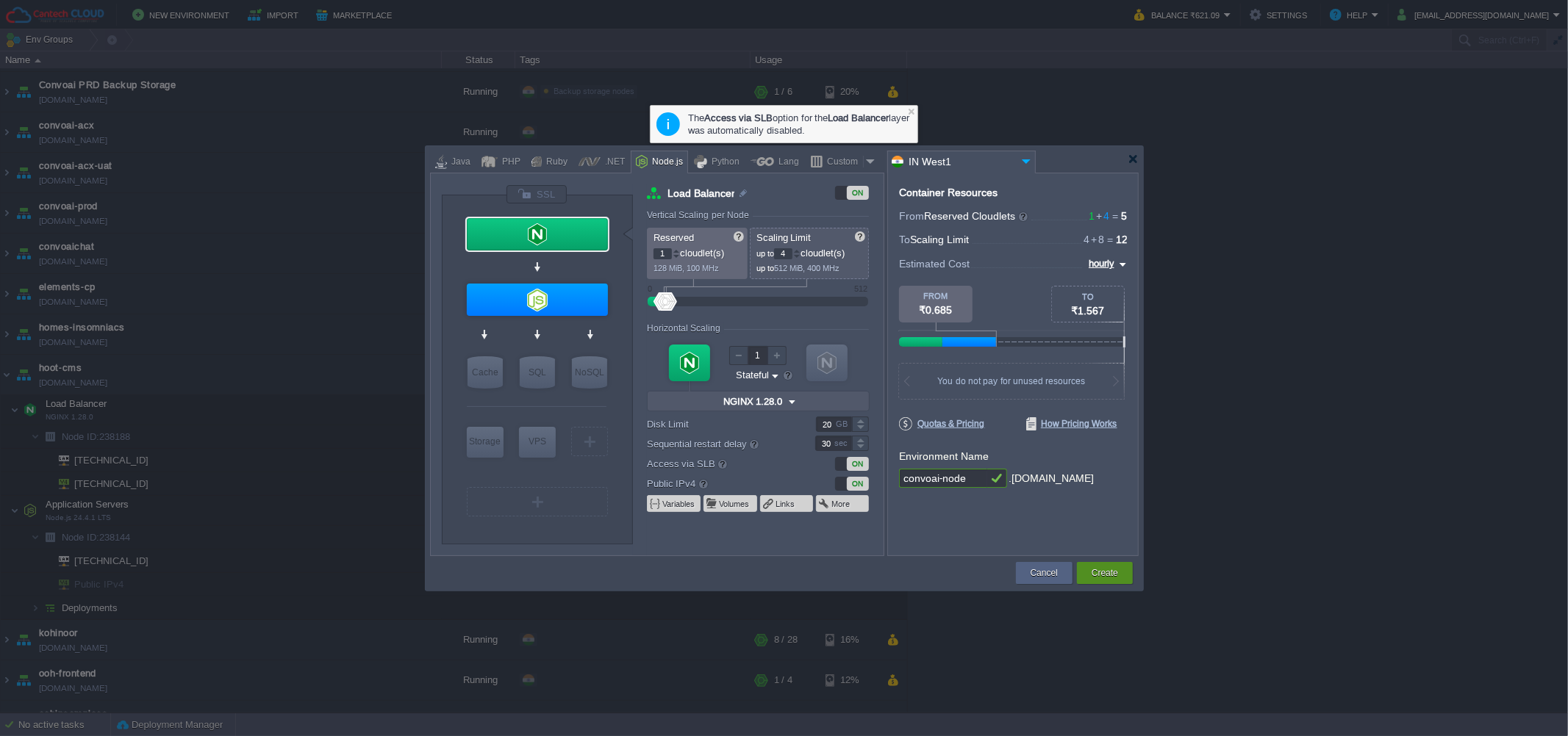
click at [1101, 572] on button "Create" at bounding box center [1105, 573] width 26 height 15
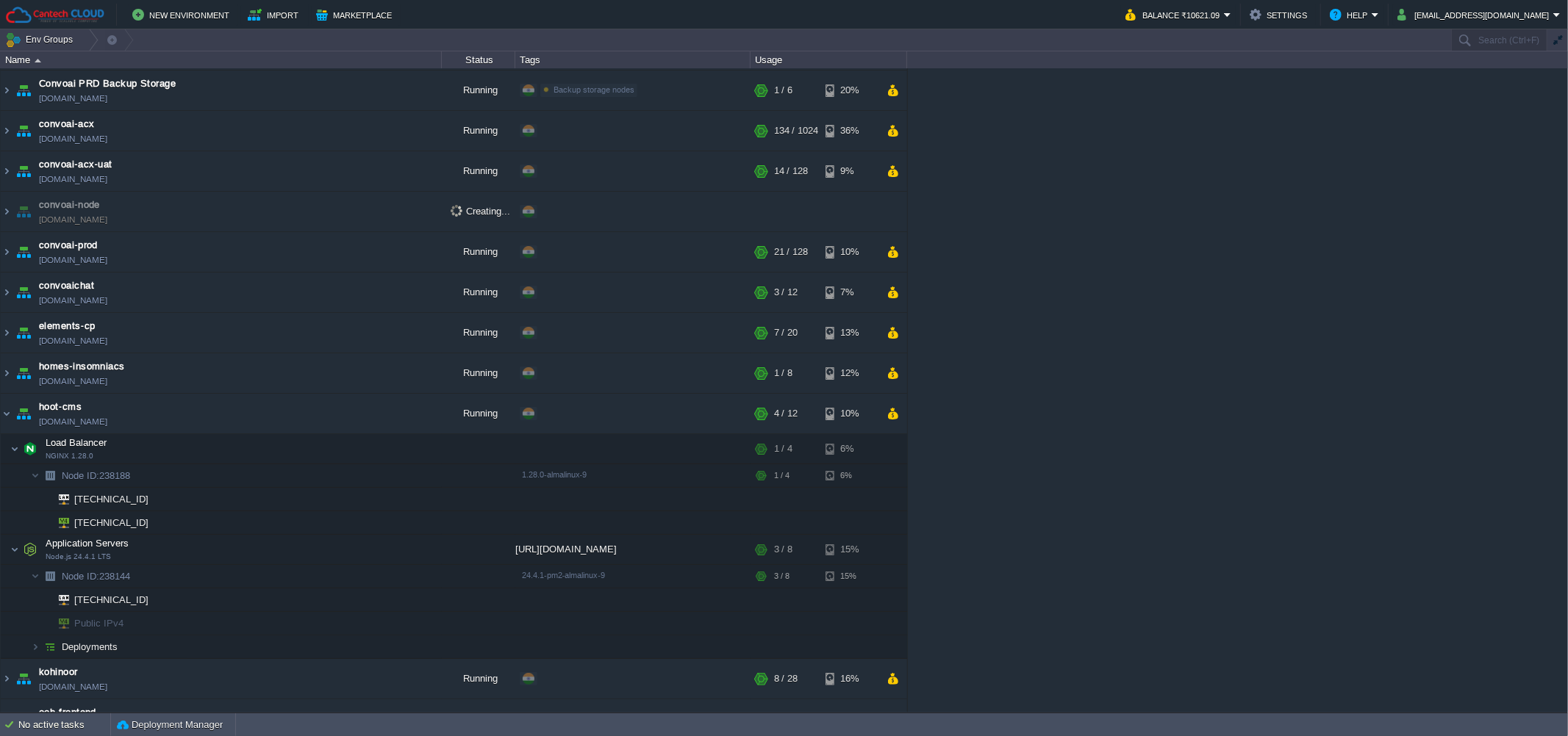
scroll to position [0, 0]
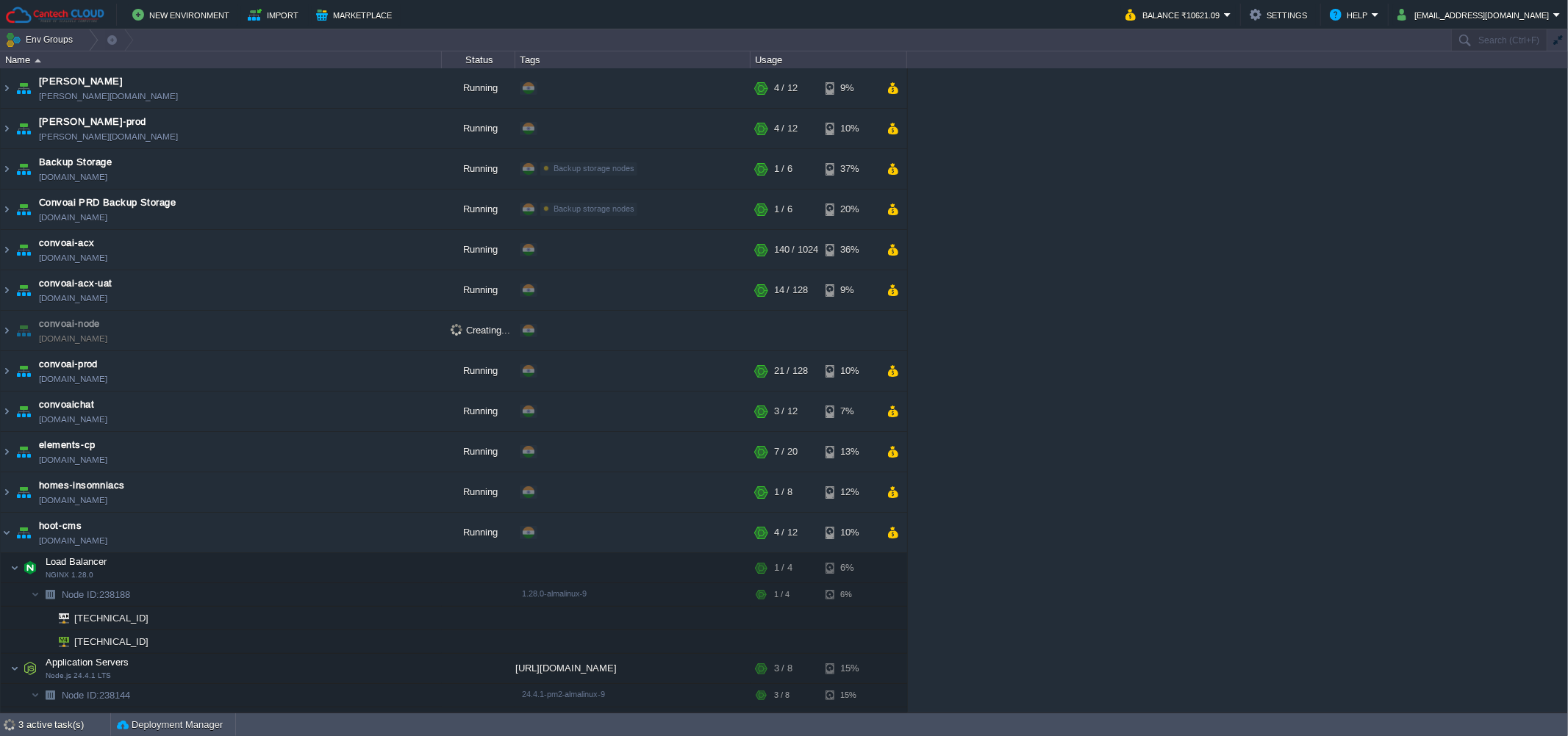
click at [1118, 271] on div "[PERSON_NAME] [PERSON_NAME][DOMAIN_NAME] Running + Add to Env Group RAM 27% CPU…" at bounding box center [784, 391] width 1568 height 644
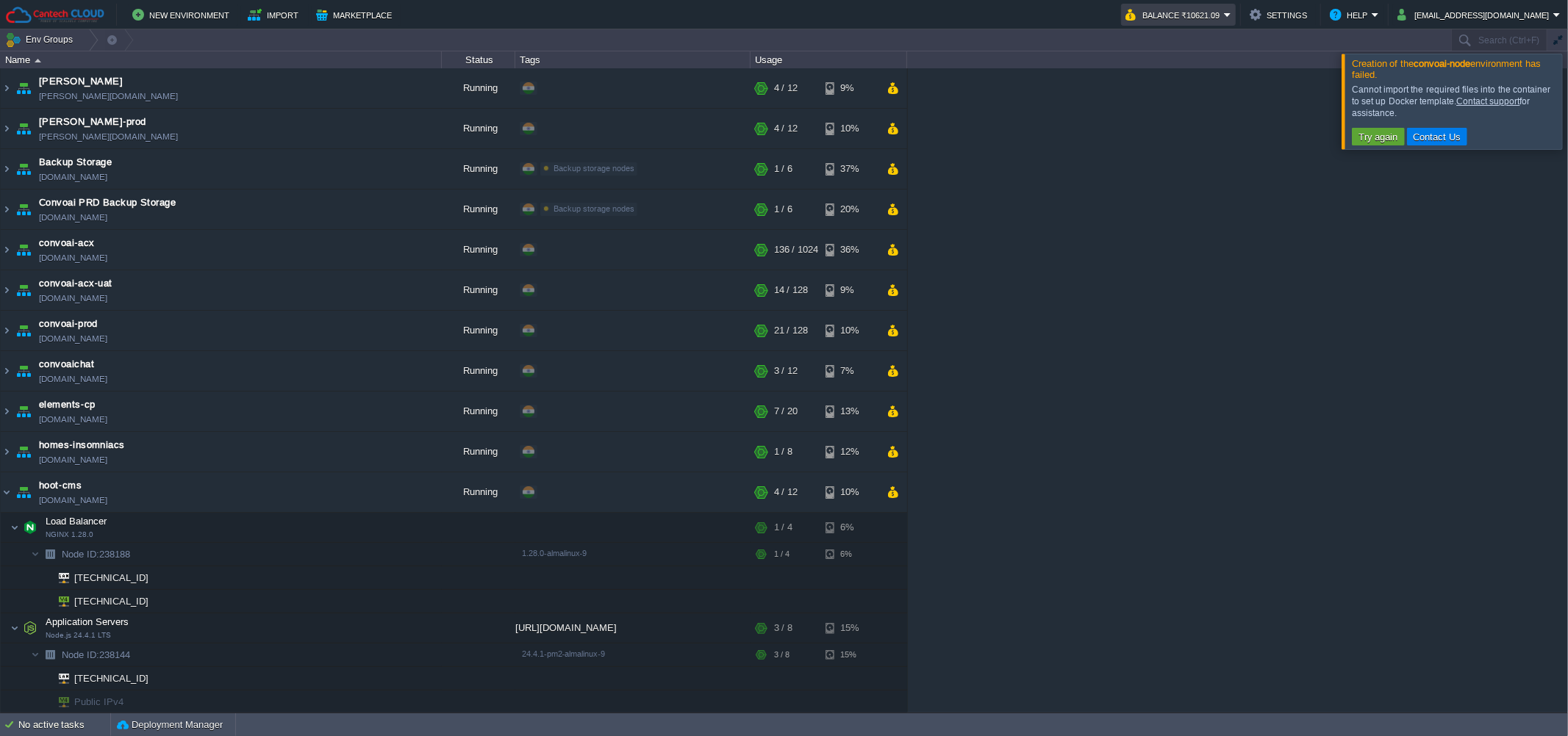
click at [1224, 11] on button "Balance ₹10621.09" at bounding box center [1175, 15] width 98 height 18
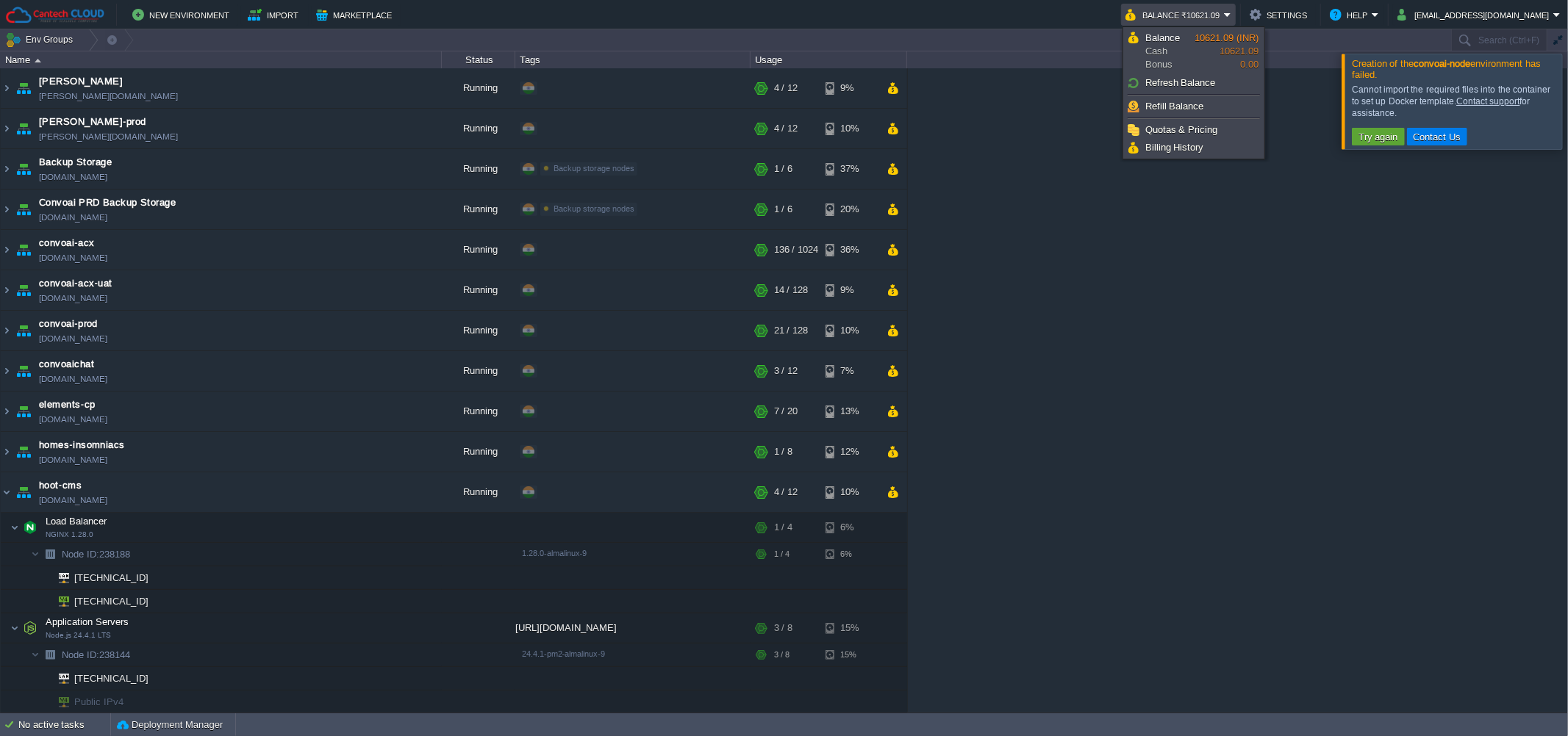
drag, startPoint x: 1223, startPoint y: 354, endPoint x: 1383, endPoint y: 213, distance: 213.3
click at [1224, 353] on div "[PERSON_NAME] [PERSON_NAME][DOMAIN_NAME] Running + Add to Env Group RAM 27% CPU…" at bounding box center [784, 391] width 1568 height 644
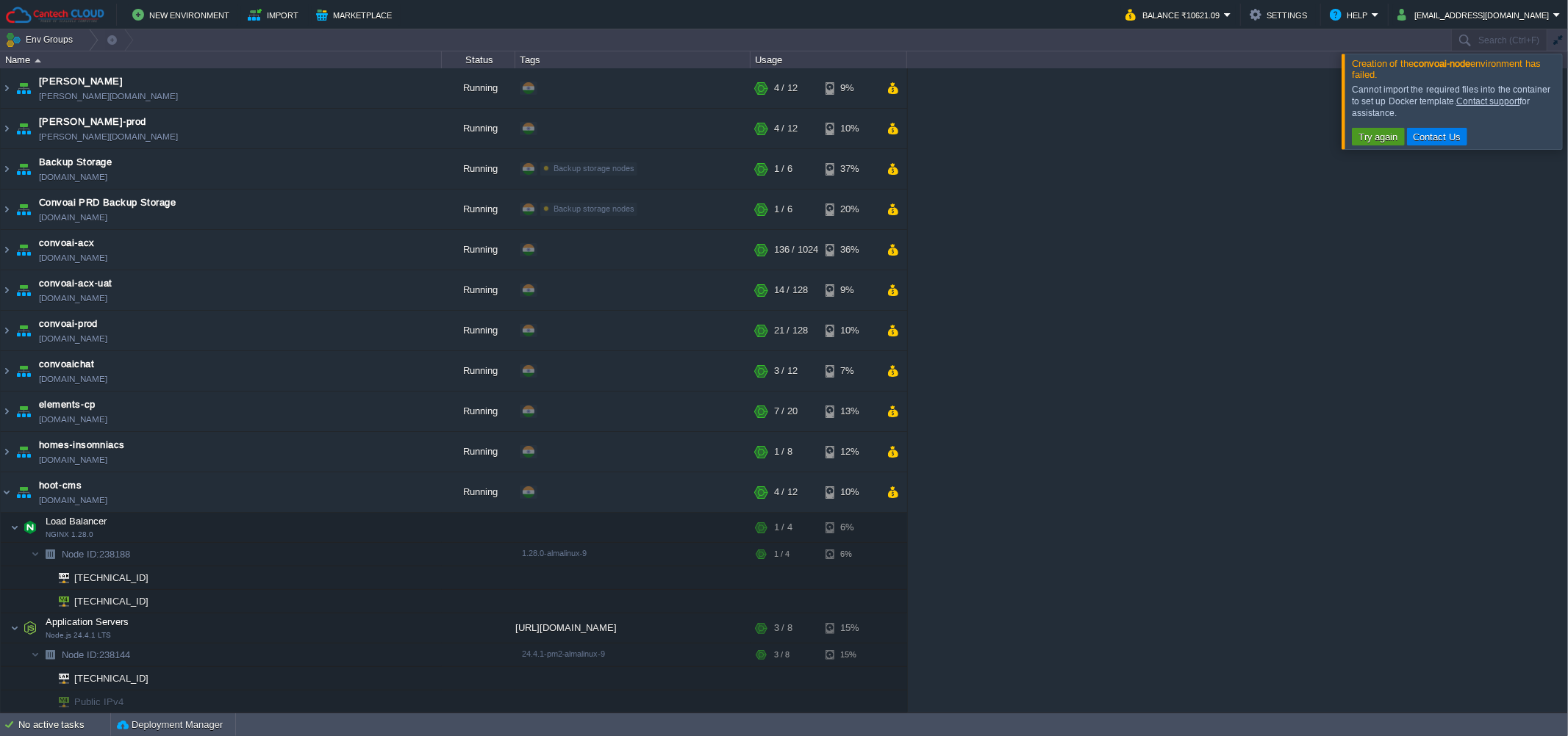
click at [1368, 133] on button "Try again" at bounding box center [1377, 137] width 48 height 13
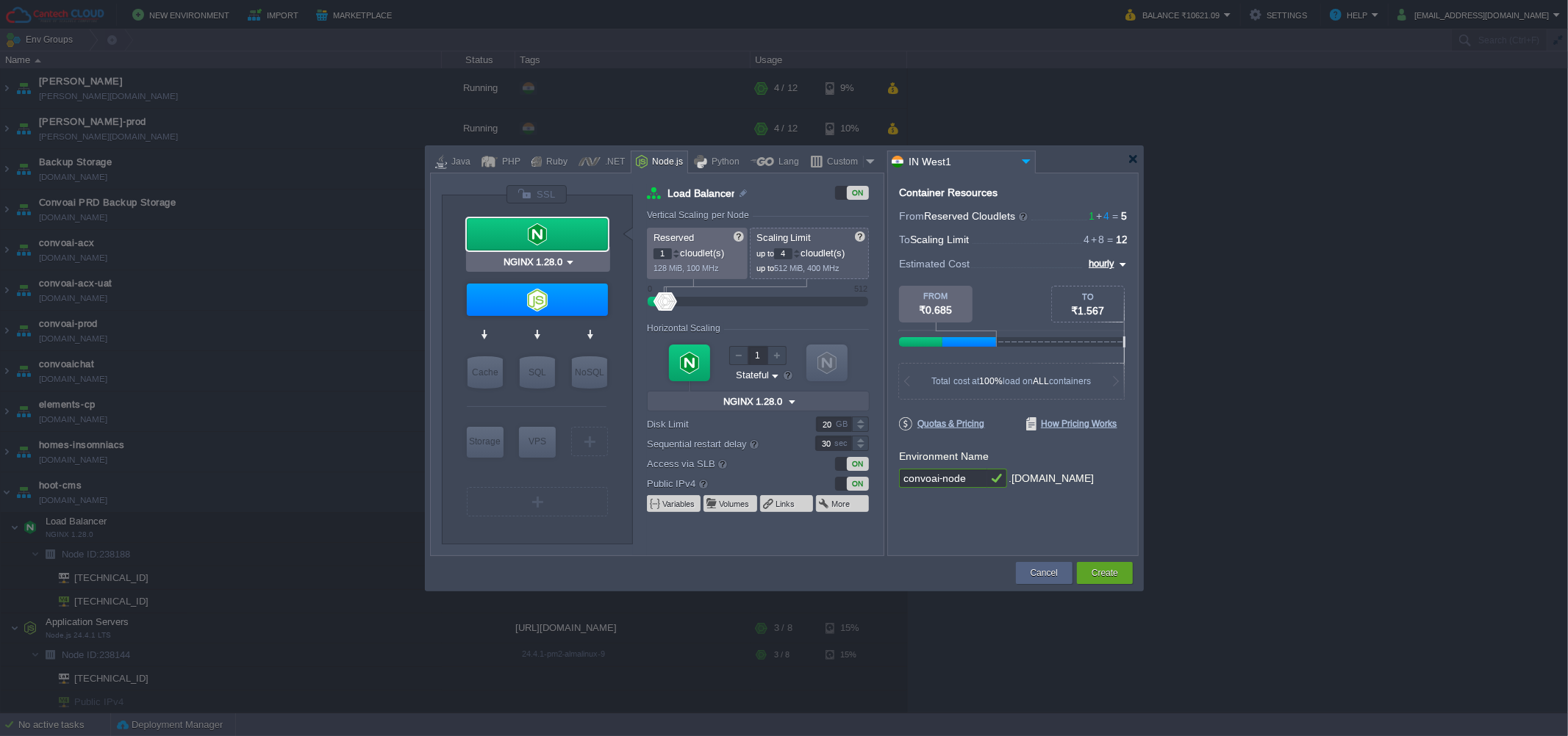
type input "Node.js 24.7.0 LTS"
click at [1103, 570] on button "Create" at bounding box center [1105, 573] width 26 height 15
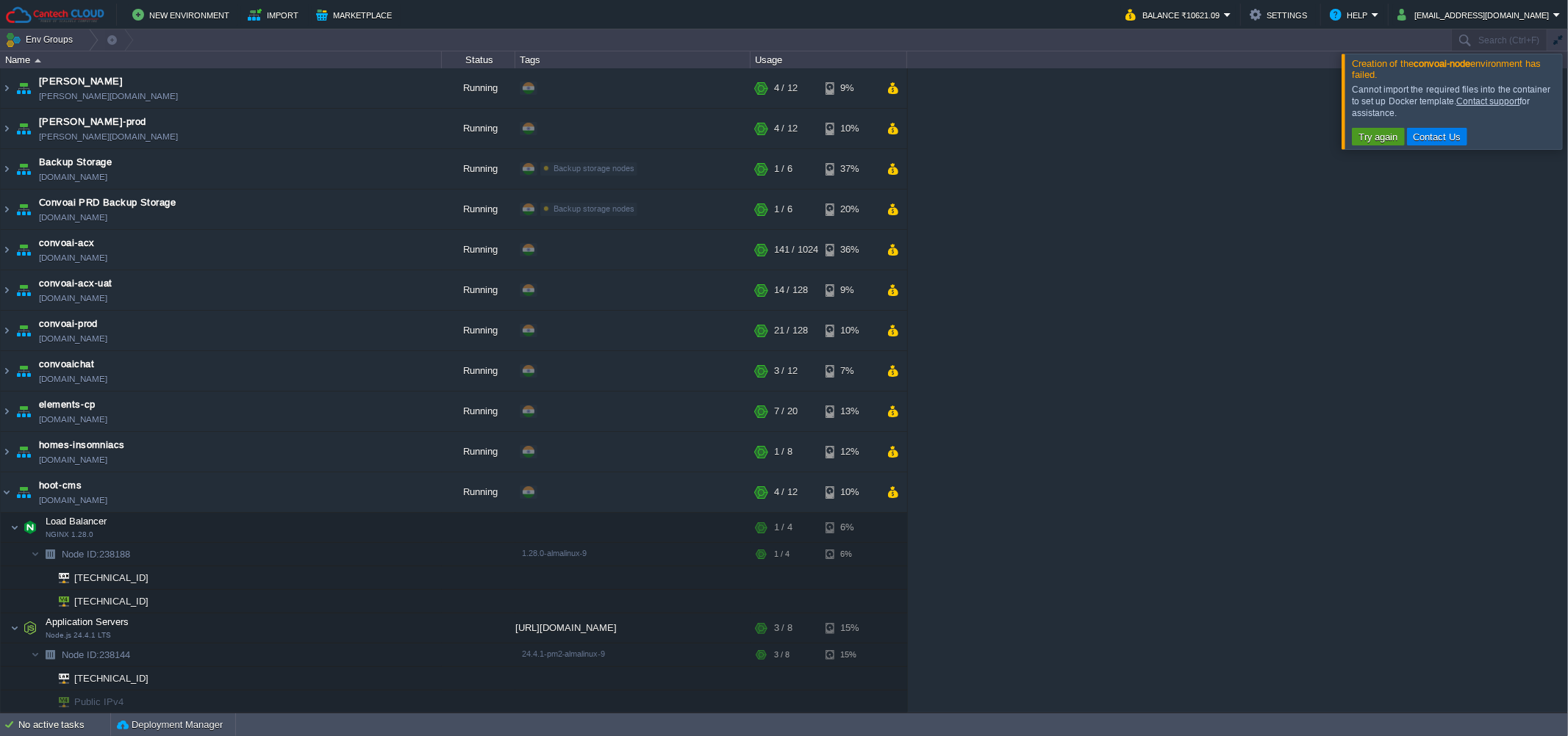
click at [1368, 131] on button "Try again" at bounding box center [1377, 137] width 48 height 13
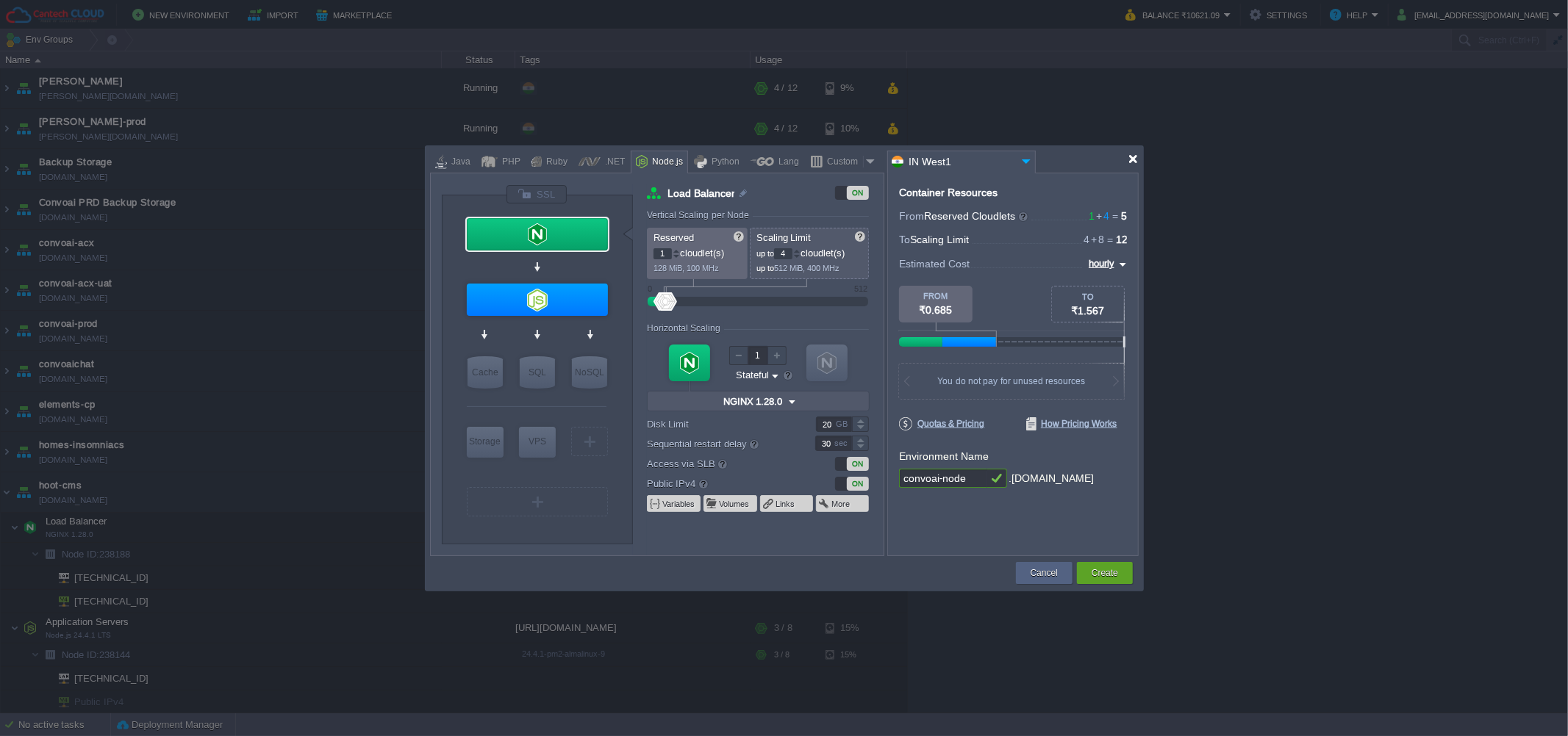
click at [1130, 156] on div at bounding box center [1133, 159] width 11 height 11
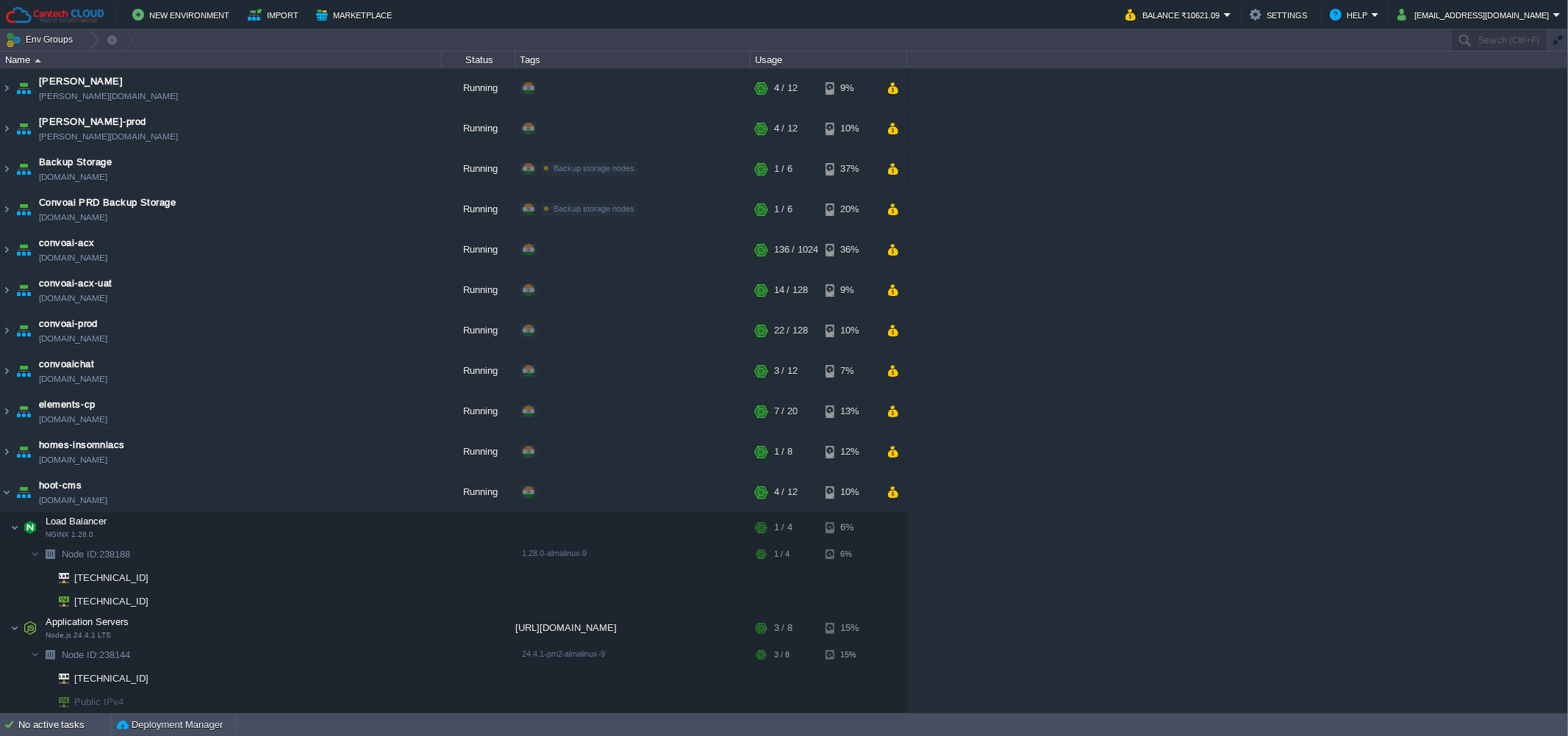
click at [1209, 216] on div "[PERSON_NAME] [PERSON_NAME][DOMAIN_NAME] Running + Add to Env Group RAM 28% CPU…" at bounding box center [784, 391] width 1568 height 644
click at [1213, 7] on button "Balance ₹10621.09" at bounding box center [1175, 15] width 98 height 18
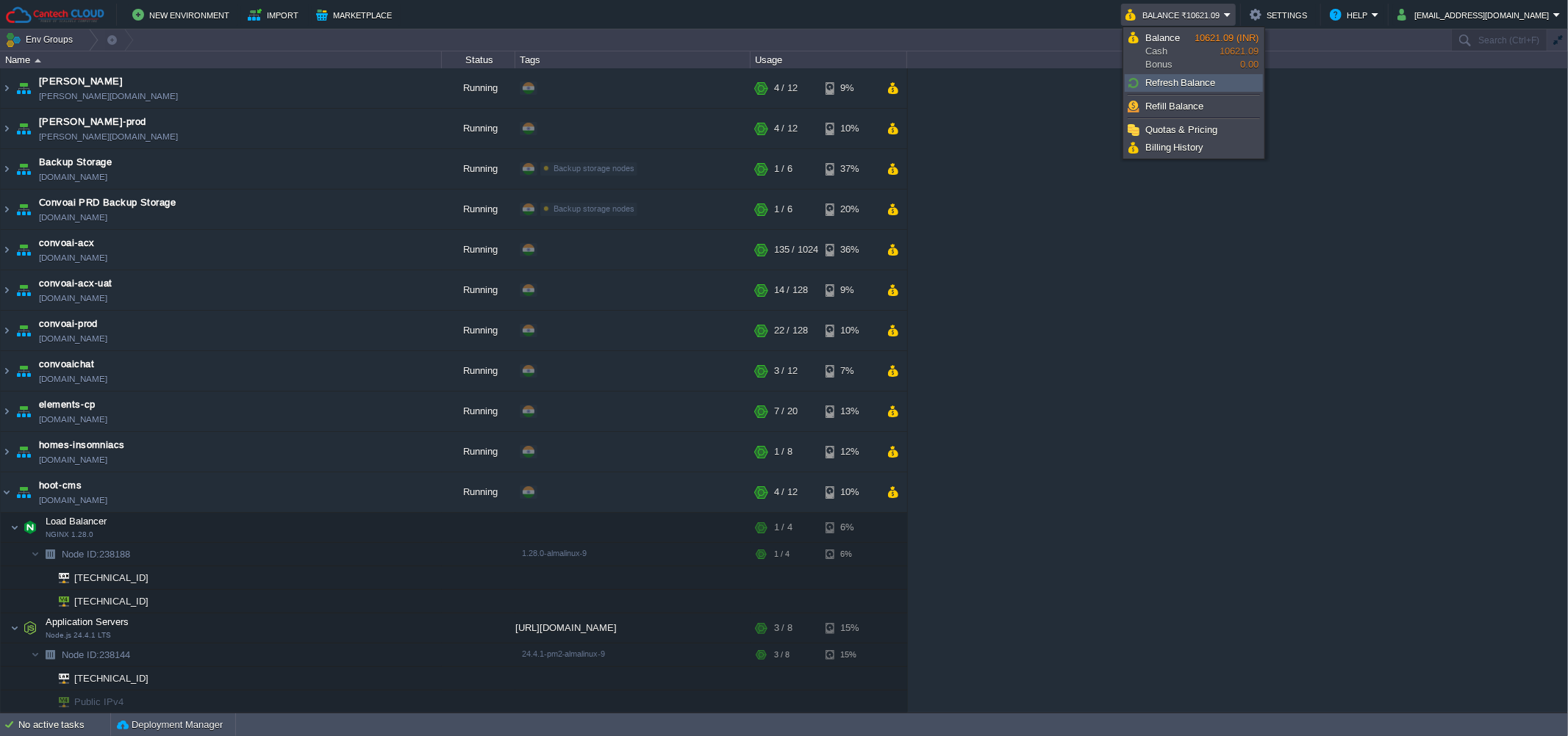
click at [1201, 75] on link "Refresh Balance" at bounding box center [1193, 83] width 137 height 16
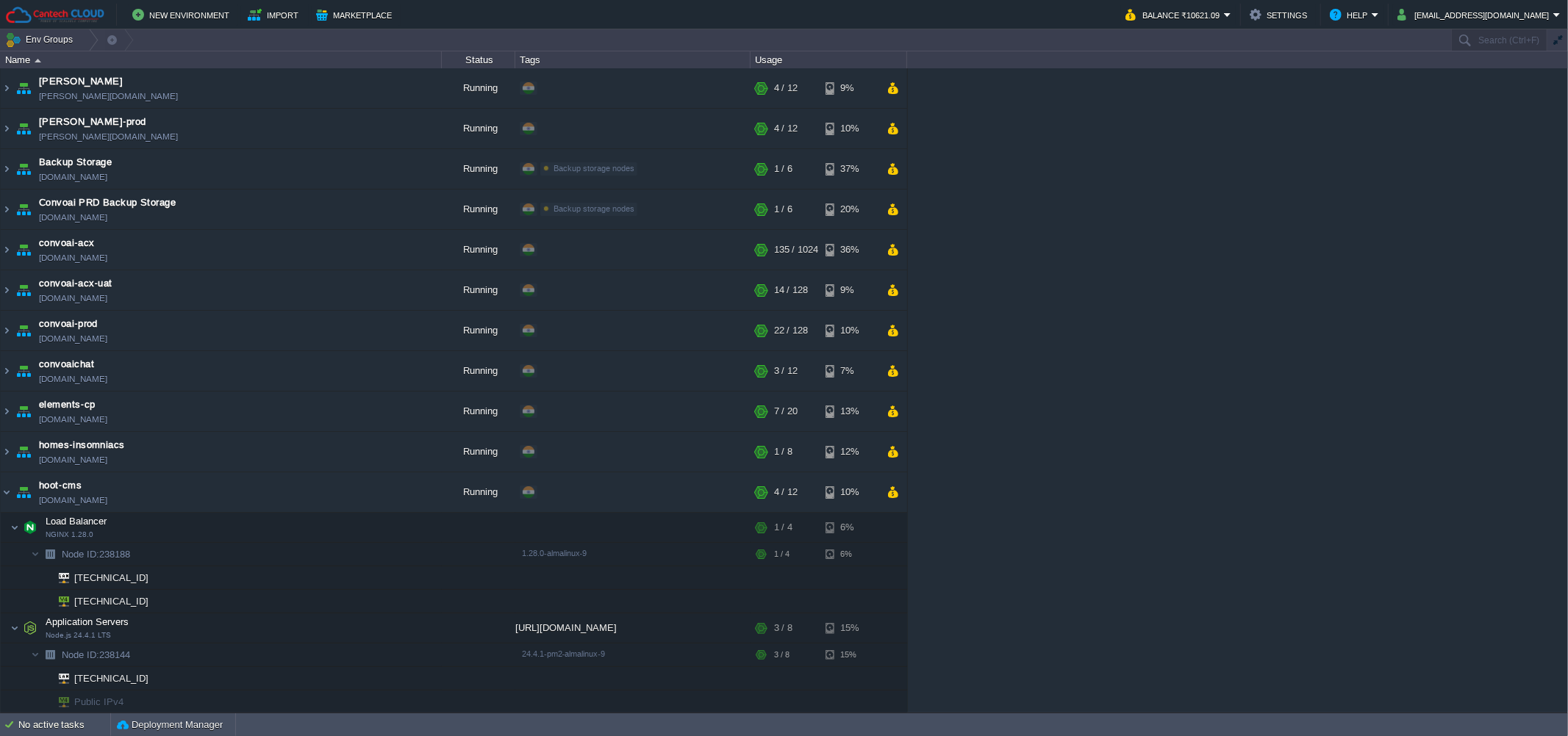
click at [1202, 312] on div "[PERSON_NAME] [PERSON_NAME][DOMAIN_NAME] Running + Add to Env Group RAM 27% CPU…" at bounding box center [784, 391] width 1568 height 644
click at [1150, 289] on div "[PERSON_NAME] [PERSON_NAME][DOMAIN_NAME] Running + Add to Env Group RAM 27% CPU…" at bounding box center [784, 391] width 1568 height 644
click at [1424, 383] on div "[PERSON_NAME] [PERSON_NAME][DOMAIN_NAME] Running + Add to Env Group RAM 27% CPU…" at bounding box center [784, 391] width 1568 height 644
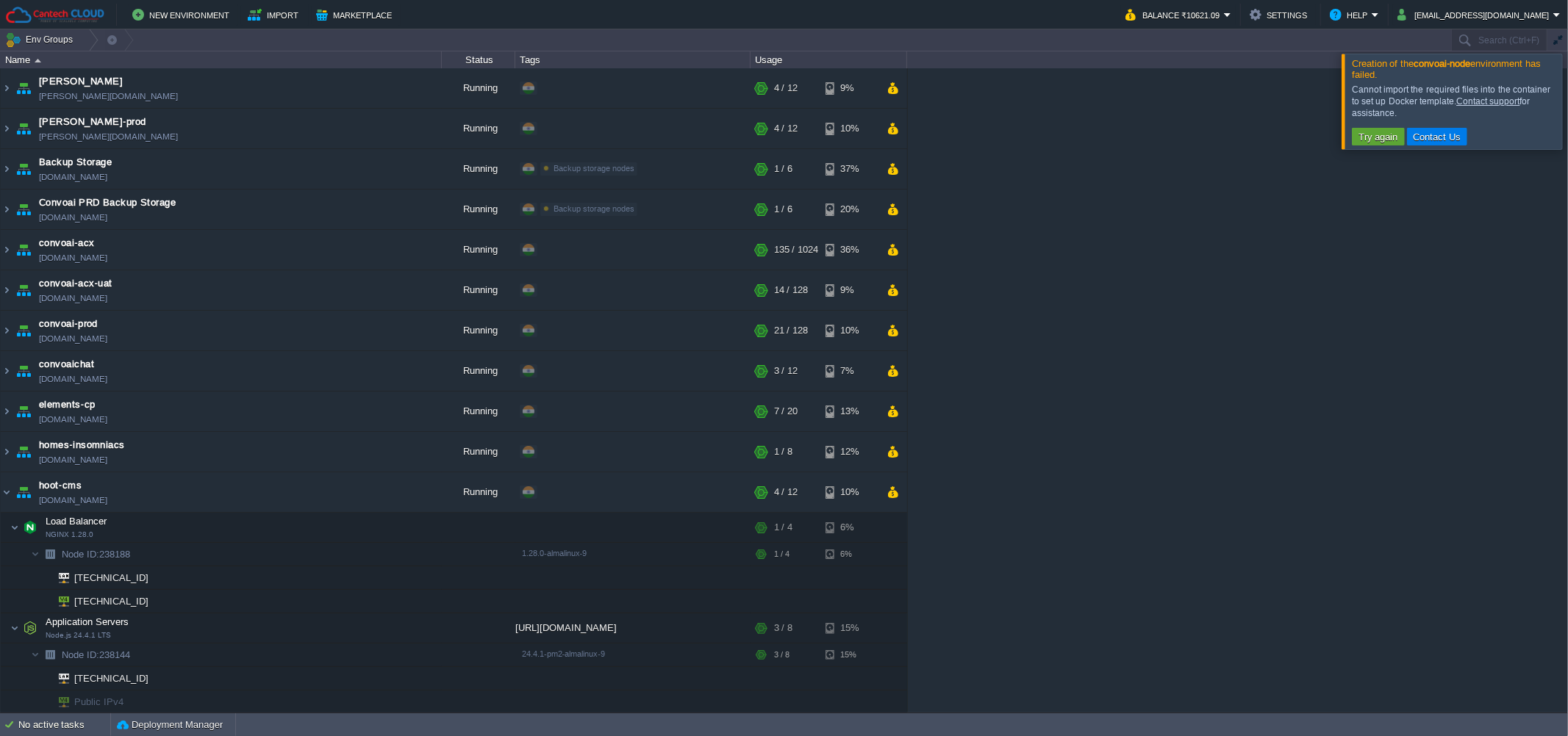
click at [1013, 197] on div "[PERSON_NAME] [PERSON_NAME][DOMAIN_NAME] Running + Add to Env Group RAM 28% CPU…" at bounding box center [784, 391] width 1568 height 644
click at [1567, 105] on div at bounding box center [1585, 101] width 0 height 95
